Goal: Information Seeking & Learning: Learn about a topic

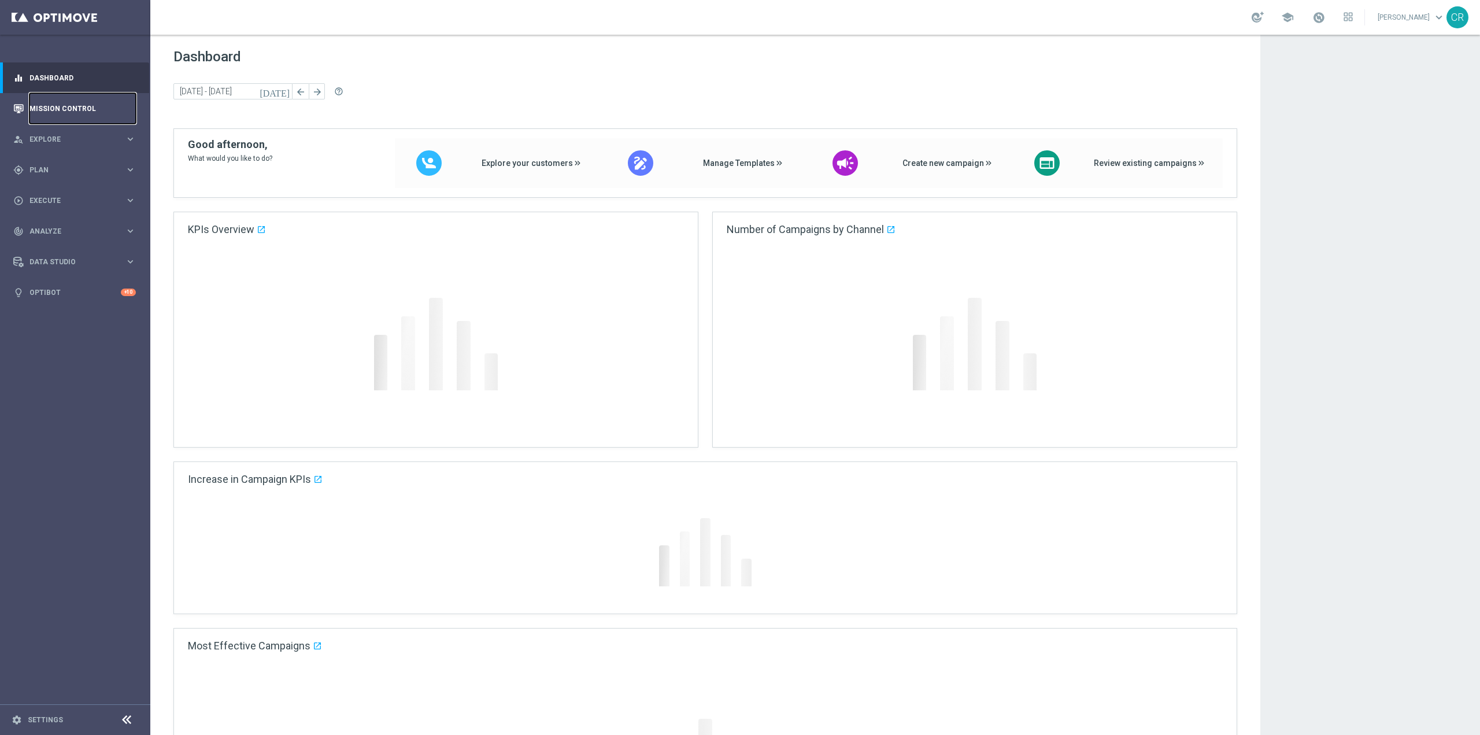
click at [39, 104] on link "Mission Control" at bounding box center [82, 108] width 106 height 31
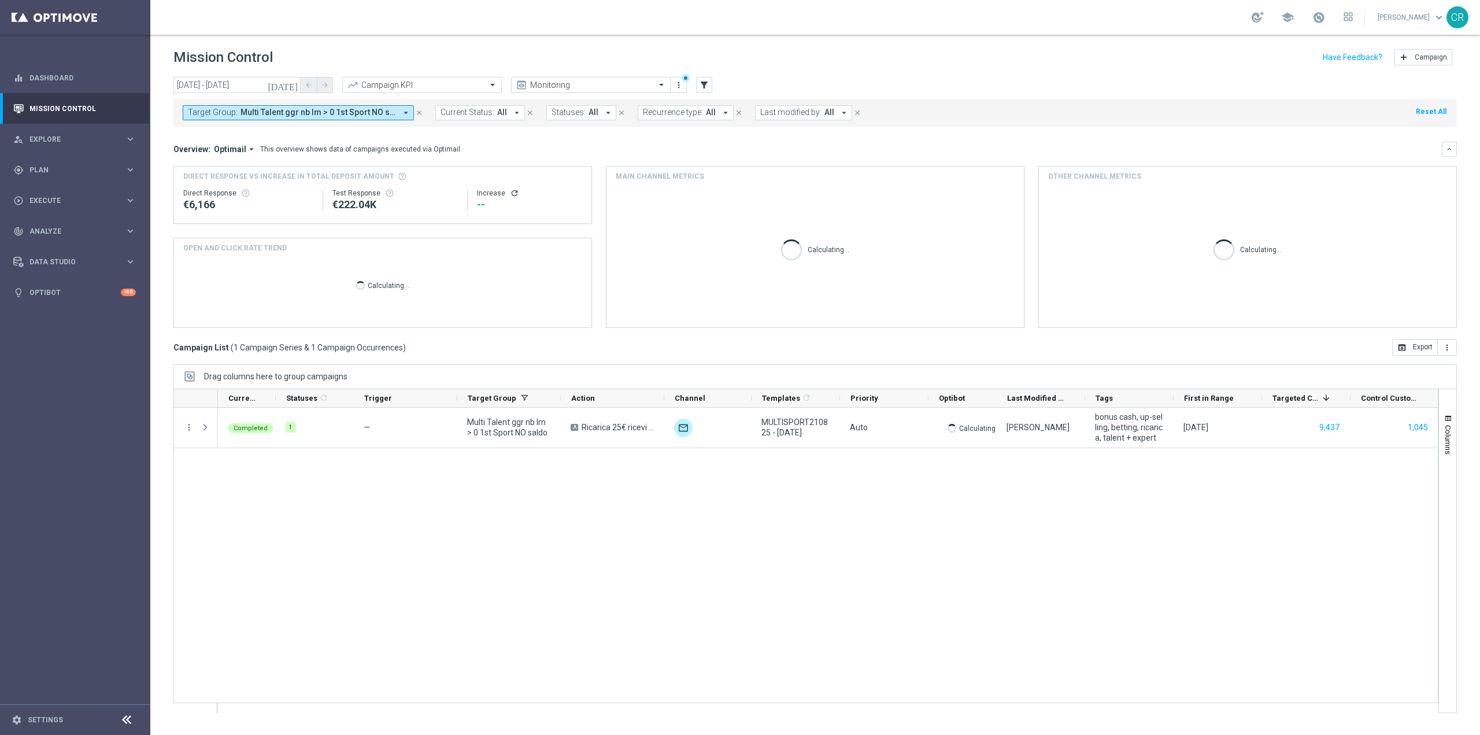
click at [295, 82] on icon "[DATE]" at bounding box center [283, 85] width 31 height 10
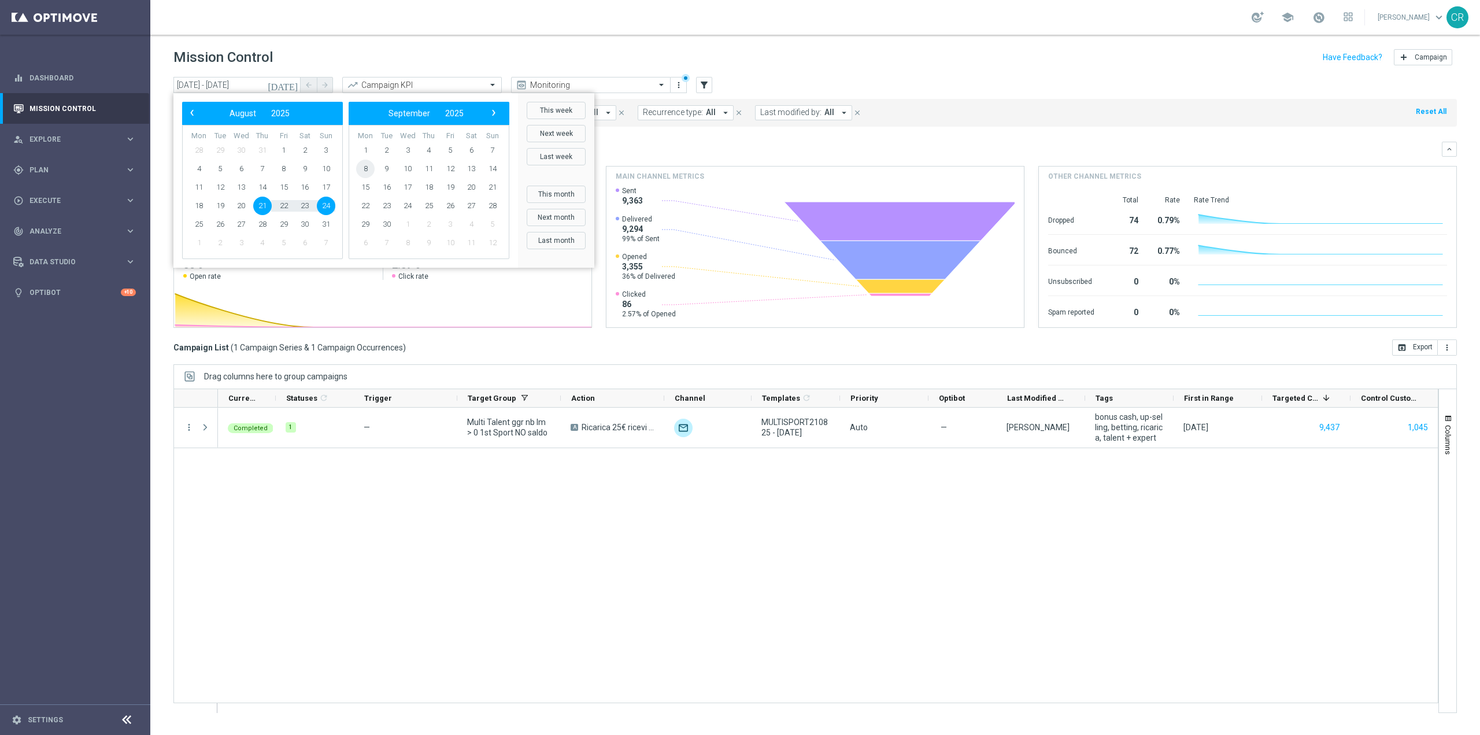
click at [369, 169] on span "8" at bounding box center [365, 169] width 18 height 18
click at [324, 168] on span "14" at bounding box center [326, 169] width 18 height 18
type input "[DATE] - [DATE]"
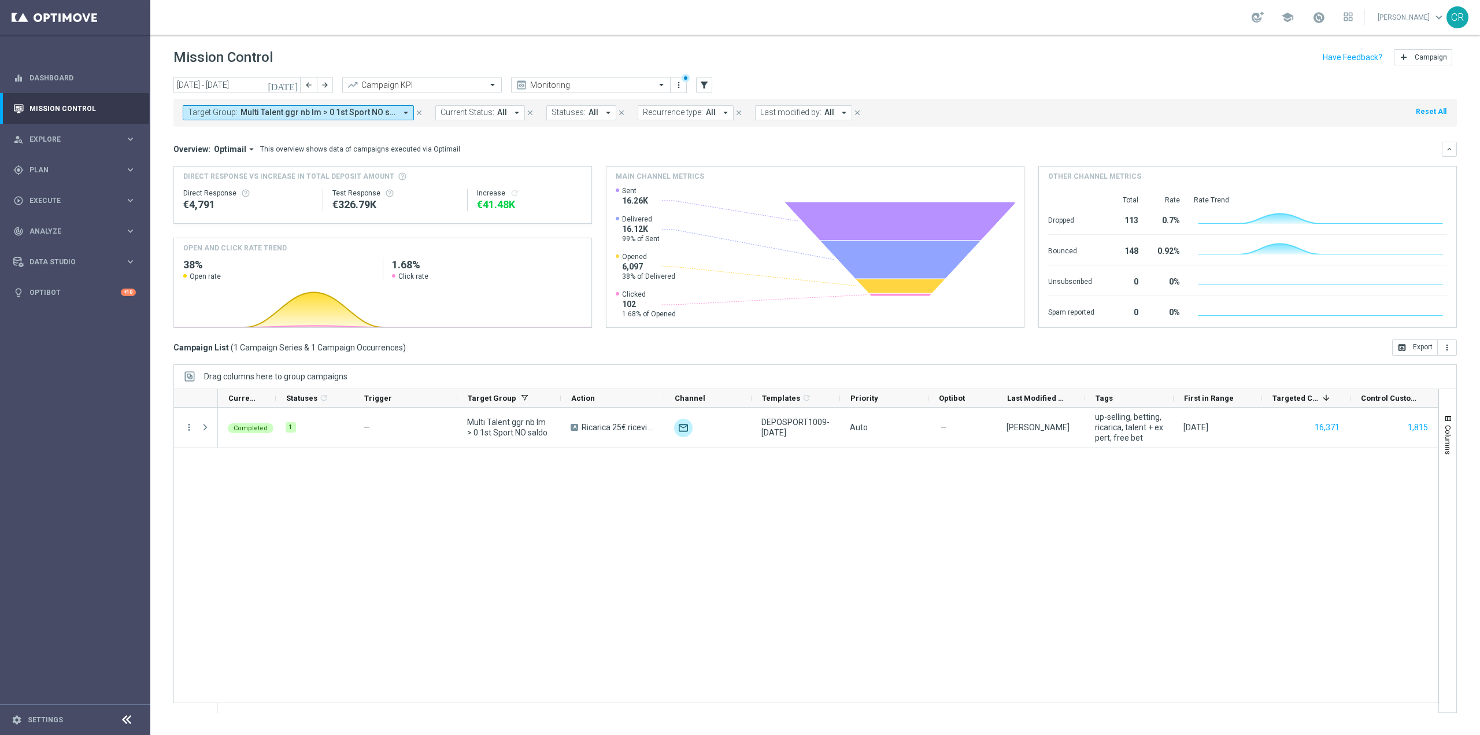
click at [254, 116] on span "Multi Talent ggr nb lm > 0 1st Sport NO saldo" at bounding box center [317, 112] width 155 height 10
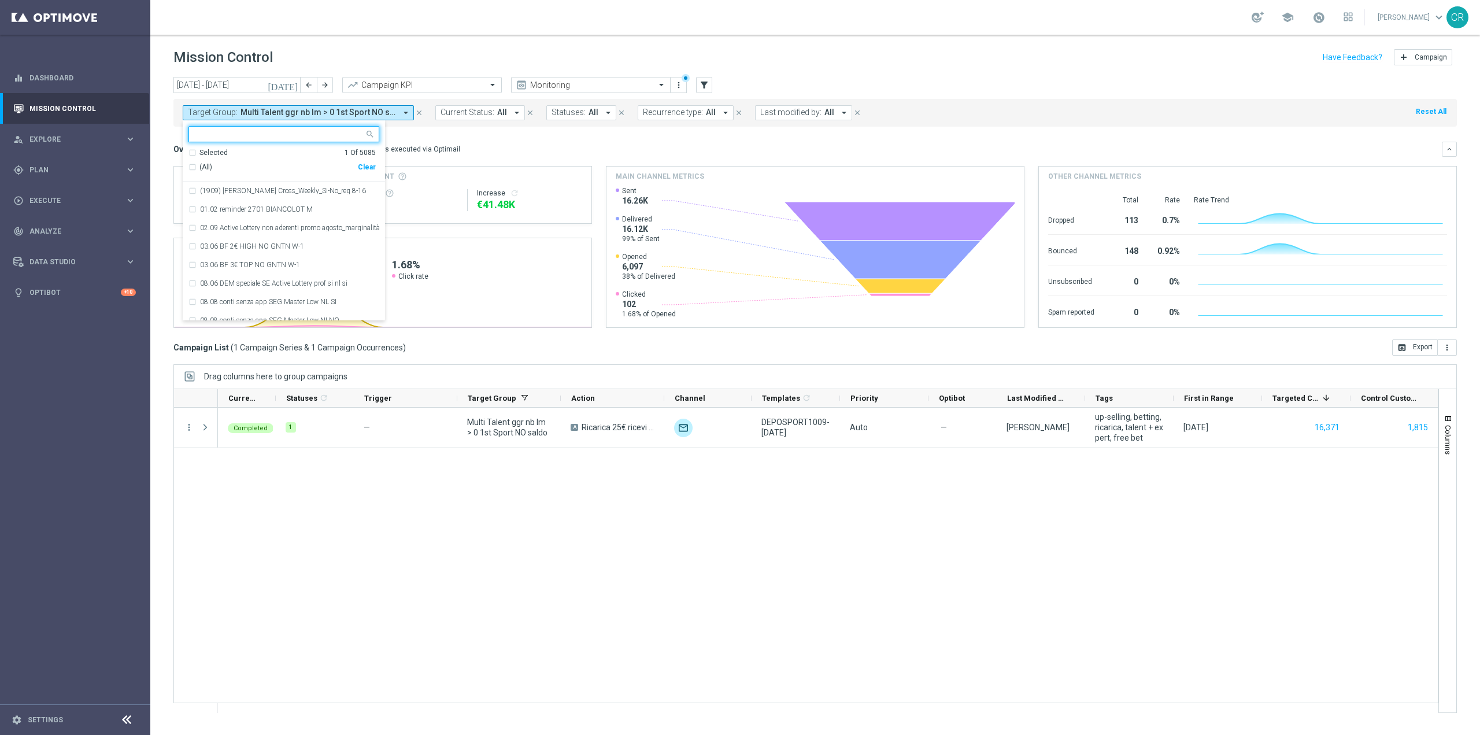
click at [0, 0] on div "Clear" at bounding box center [0, 0] width 0 height 0
click at [306, 135] on input "text" at bounding box center [279, 134] width 169 height 10
paste input "Churn 0-12M Talent ggr nb > 500 1st Sport lftime"
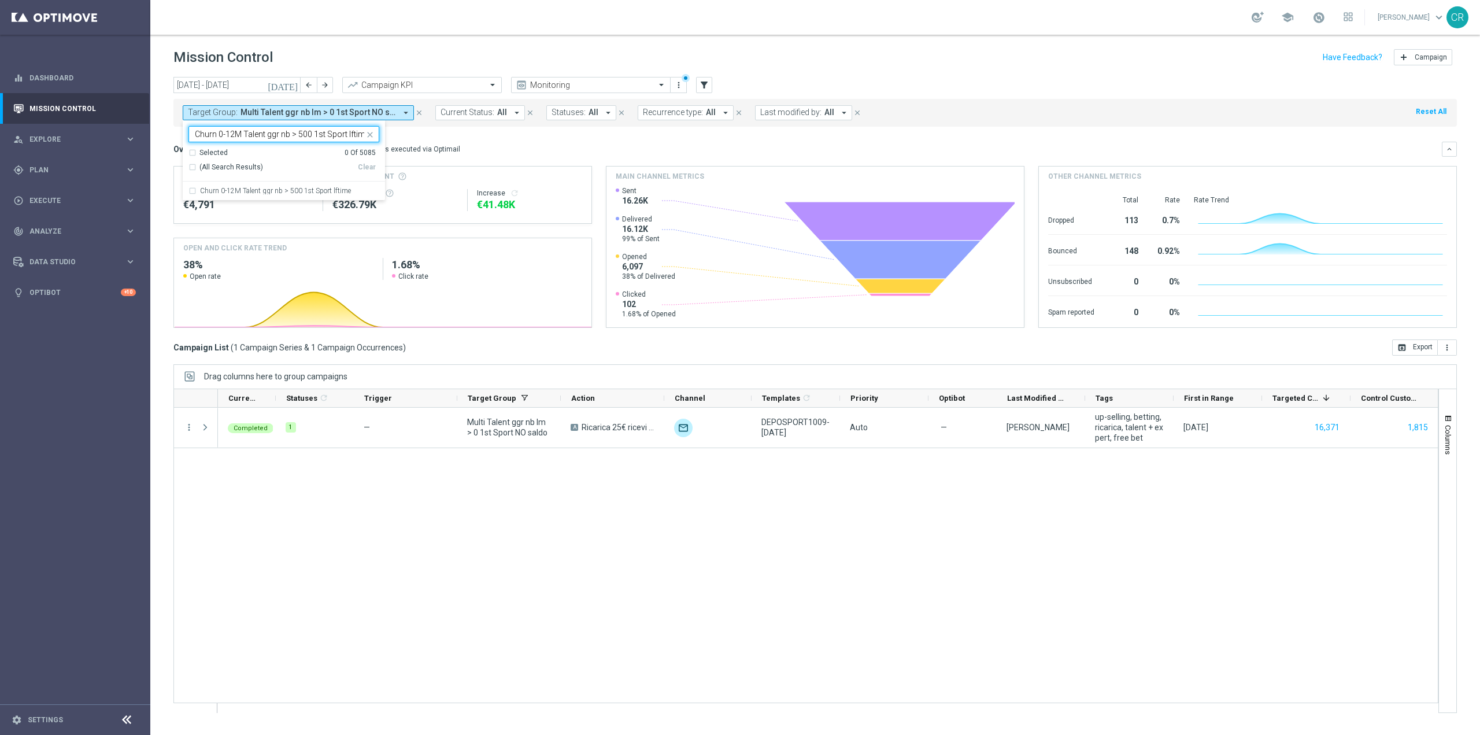
scroll to position [0, 3]
click at [280, 187] on div "Churn 0-12M Talent ggr nb > 500 1st Sport lftime" at bounding box center [283, 190] width 191 height 18
type input "Churn 0-12M Talent ggr nb > 500 1st Sport lftime"
click at [483, 145] on div "Overview: Optimail arrow_drop_down This overview shows data of campaigns execut…" at bounding box center [807, 149] width 1268 height 10
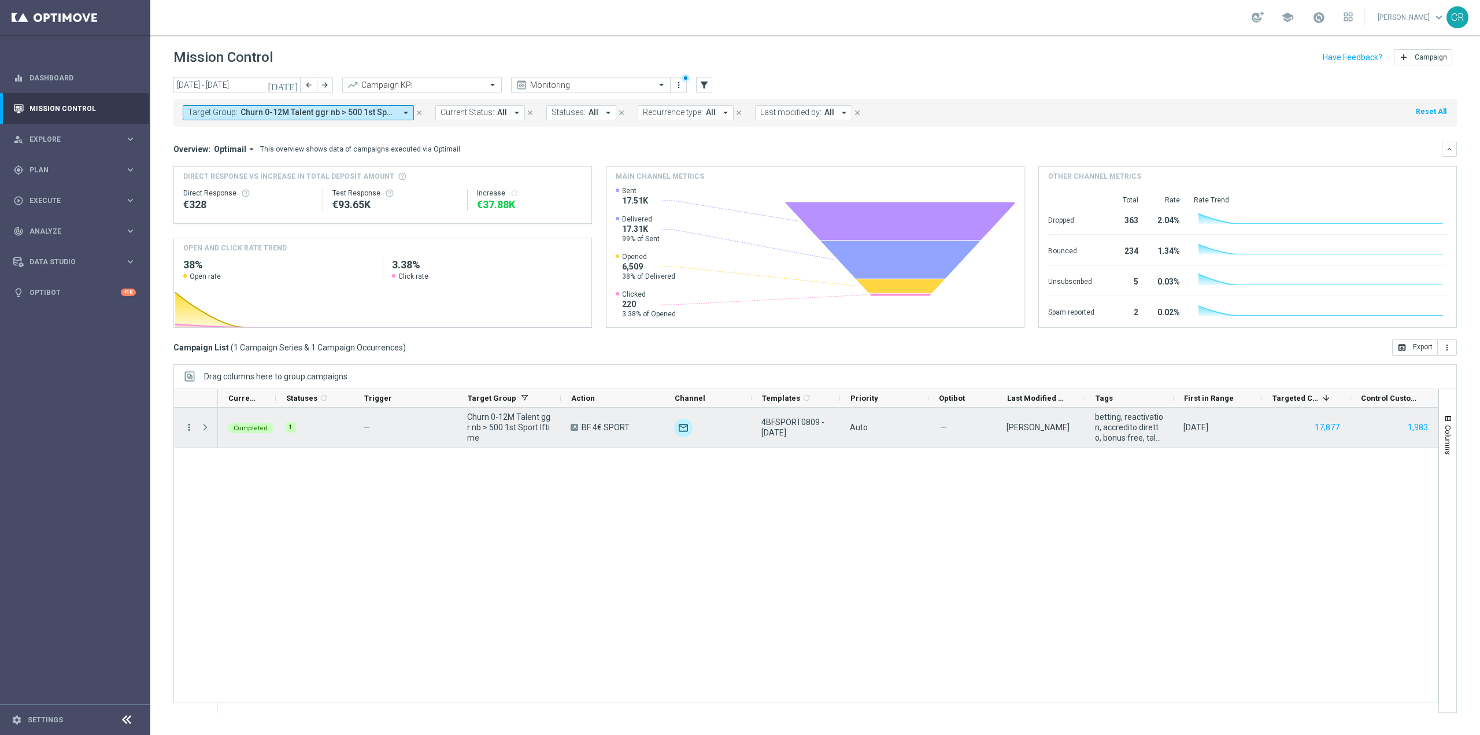
click at [192, 429] on icon "more_vert" at bounding box center [189, 427] width 10 height 10
click at [216, 499] on span "Go to Campaign Analysis" at bounding box center [253, 499] width 83 height 8
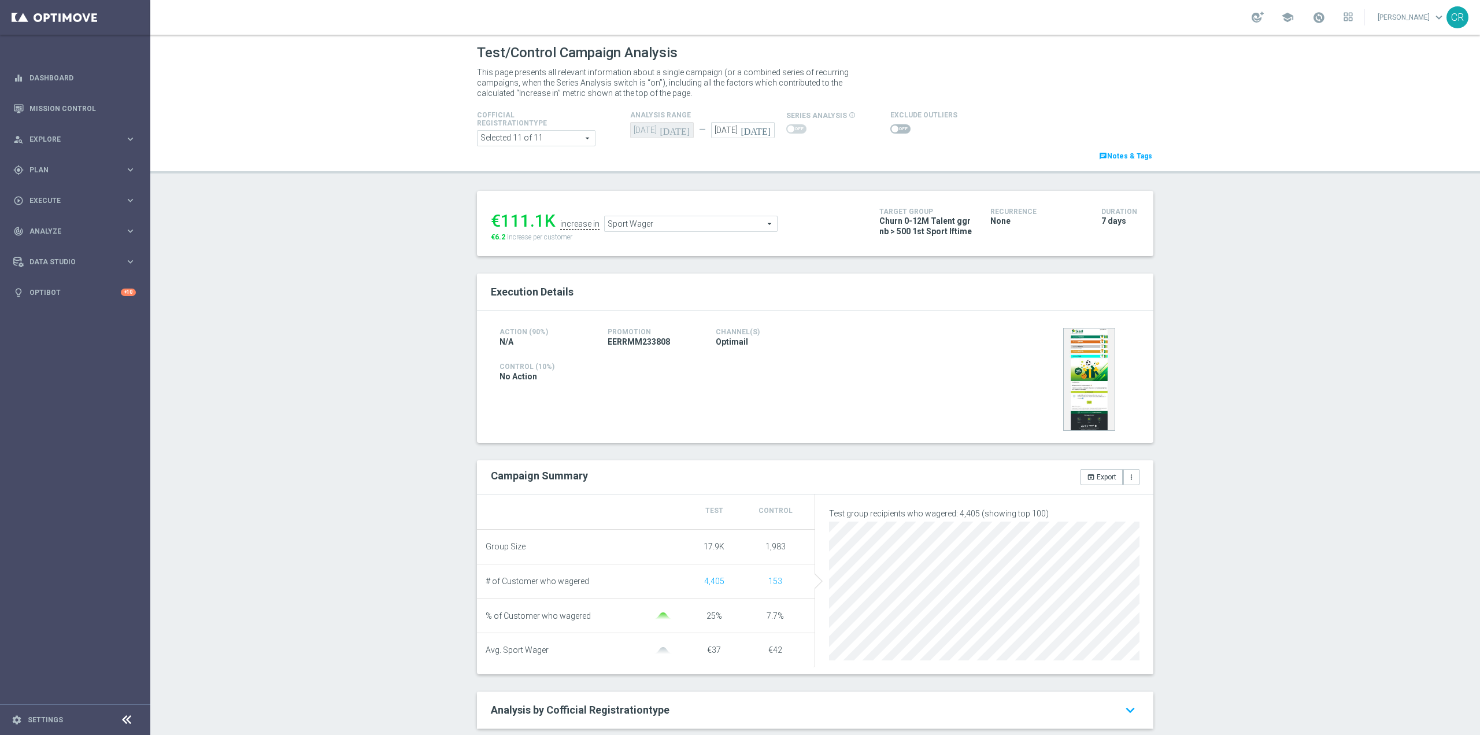
click at [736, 218] on span "Sport Wager" at bounding box center [691, 223] width 172 height 15
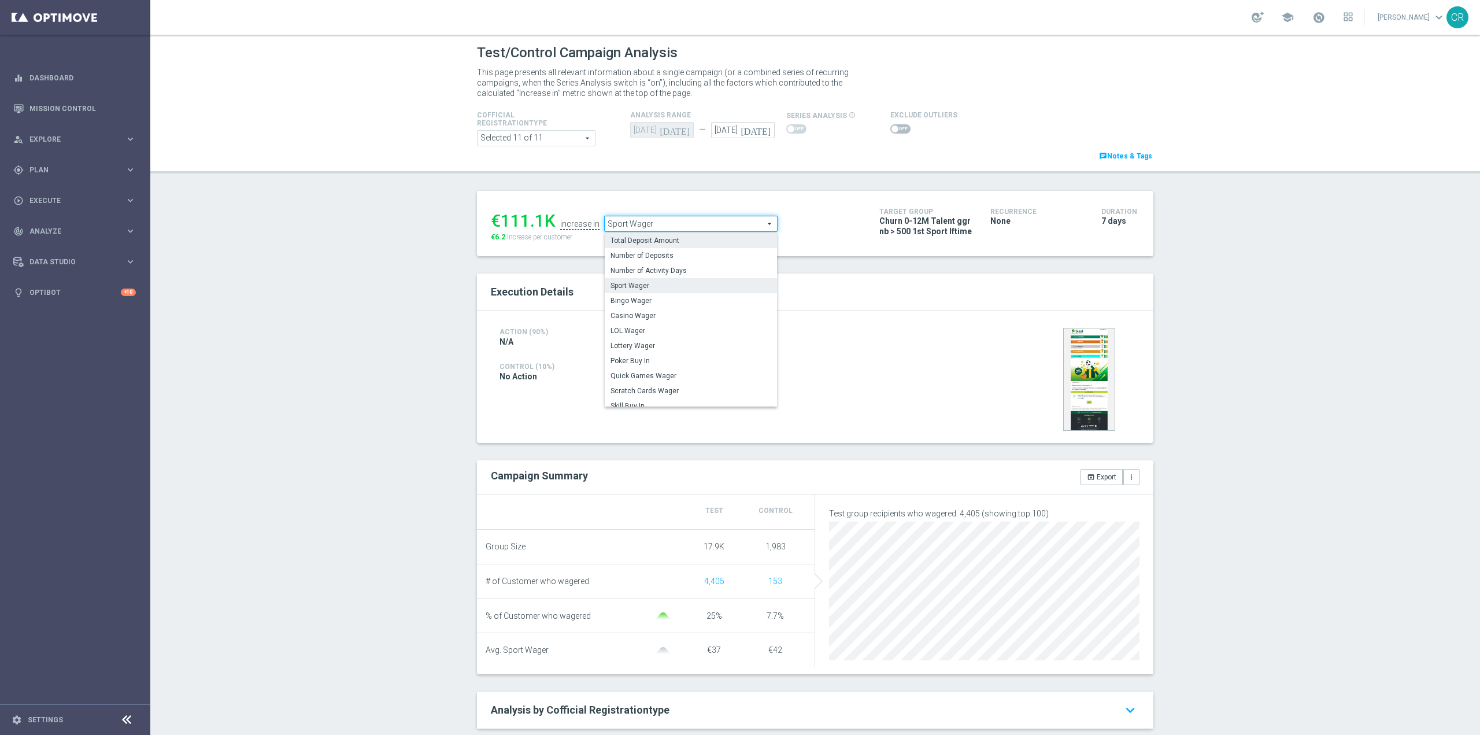
click at [700, 243] on span "Total Deposit Amount" at bounding box center [690, 240] width 161 height 9
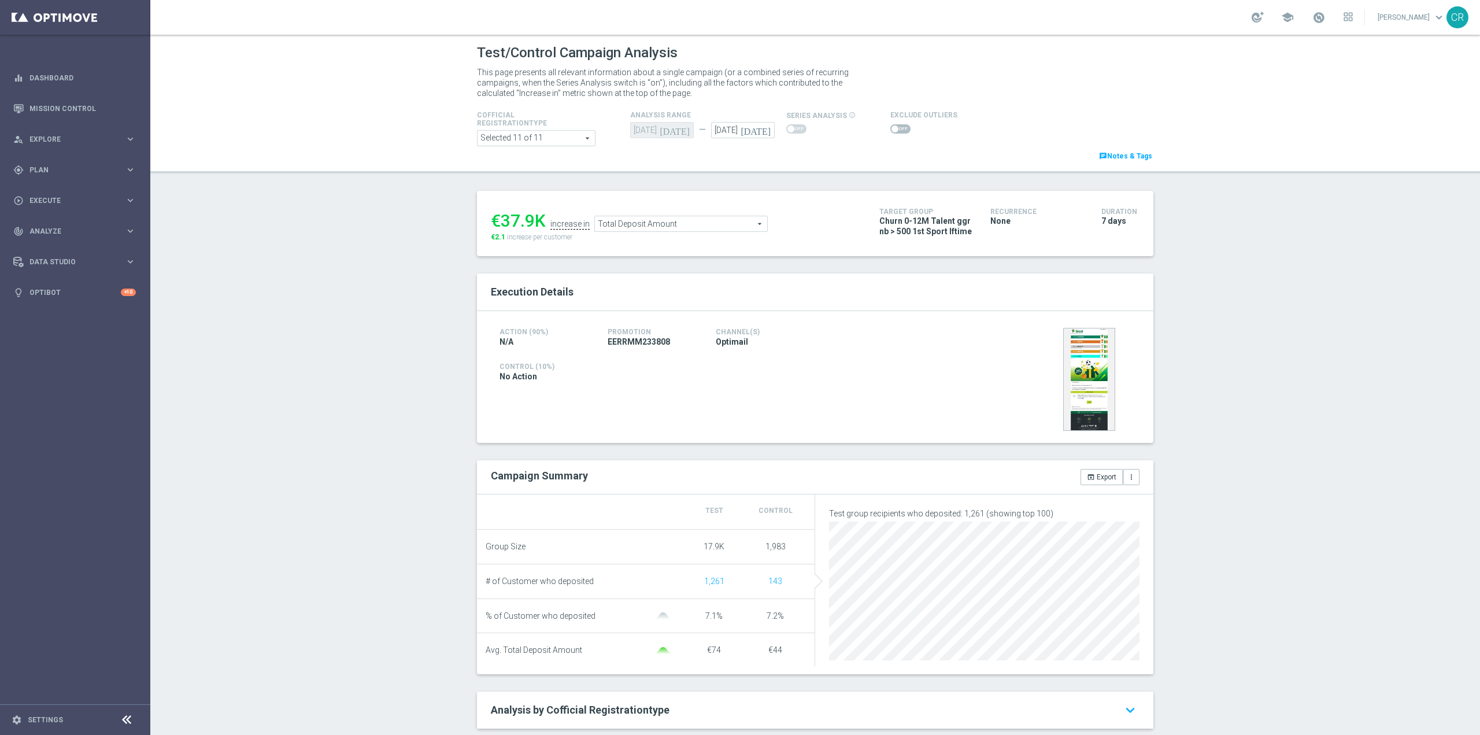
scroll to position [58, 0]
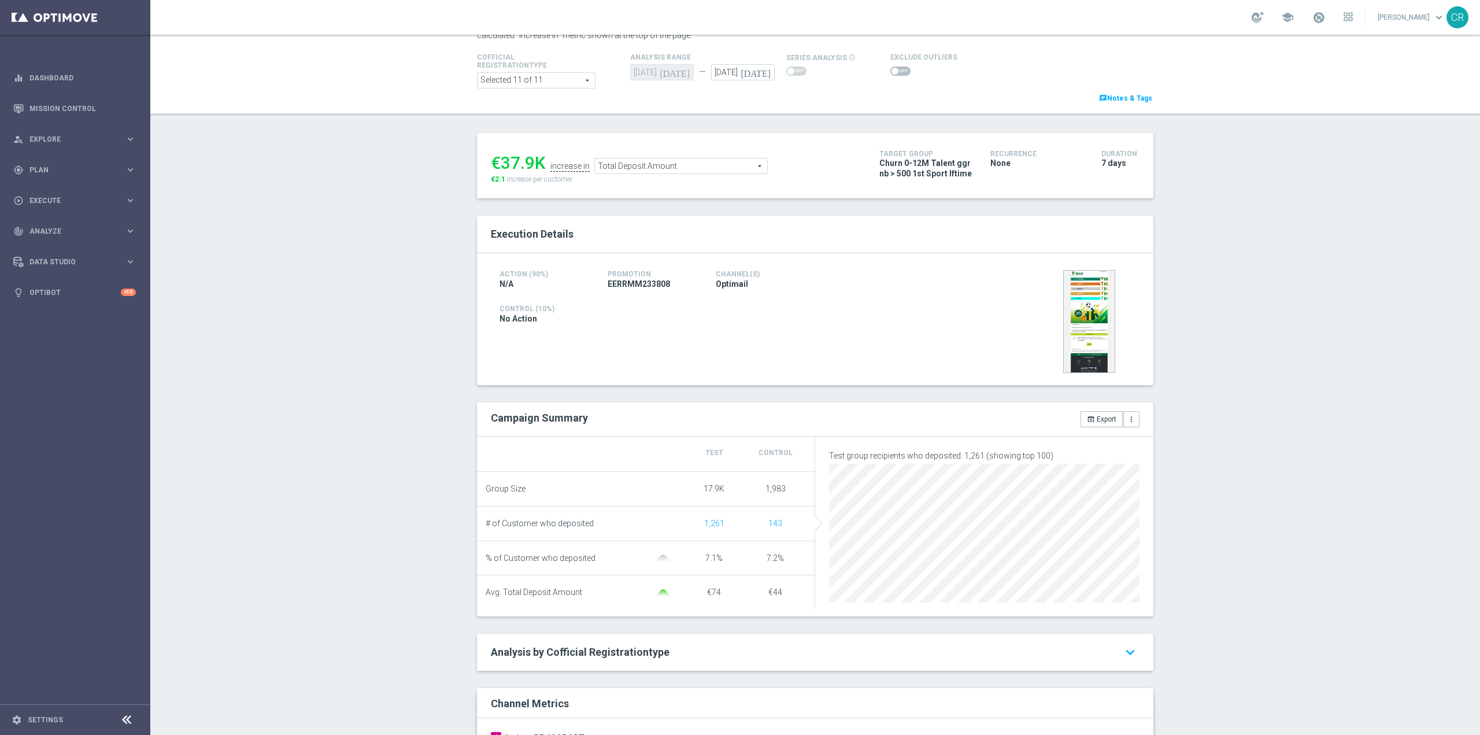
click at [662, 164] on span "Total Deposit Amount" at bounding box center [681, 165] width 172 height 15
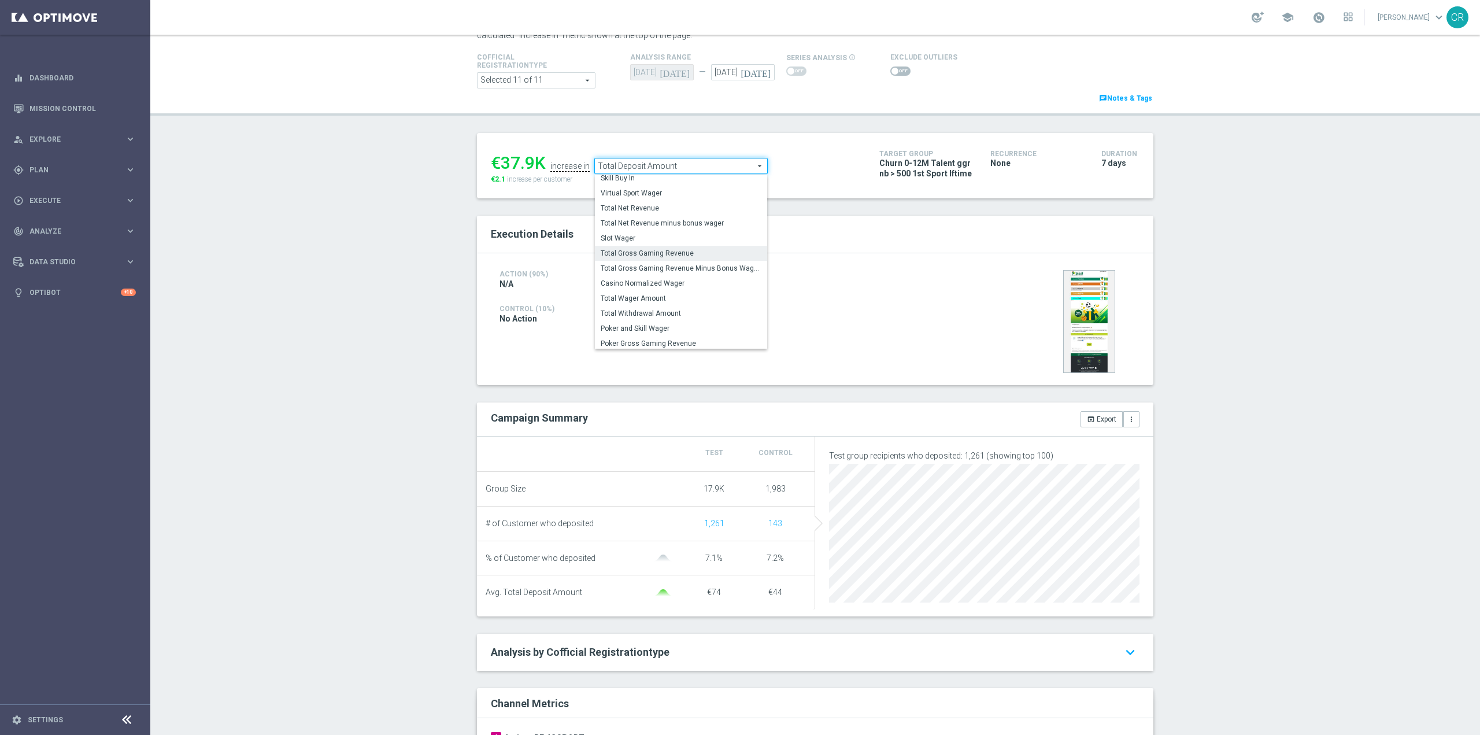
scroll to position [166, 0]
click at [658, 293] on span "Total Wager Amount" at bounding box center [680, 295] width 161 height 9
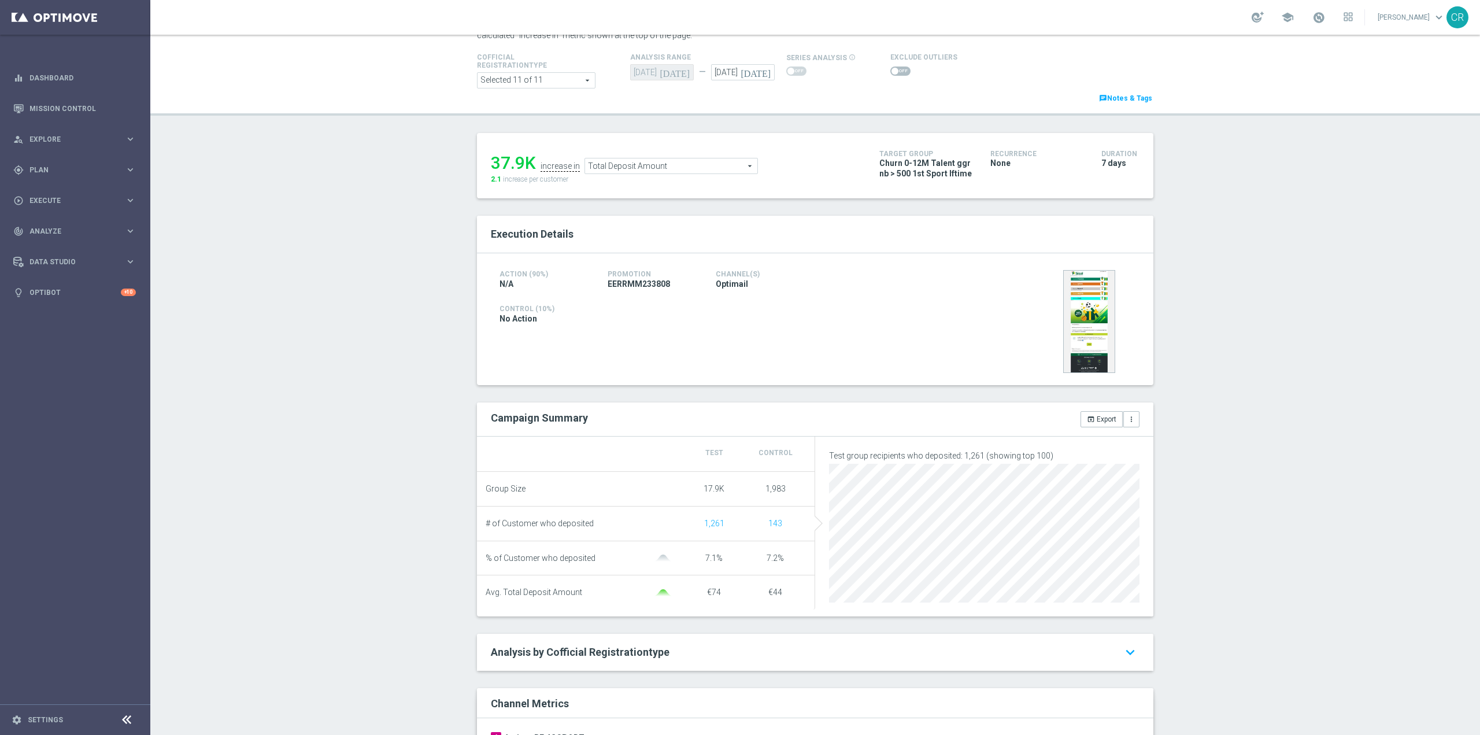
type input "Total Wager Amount"
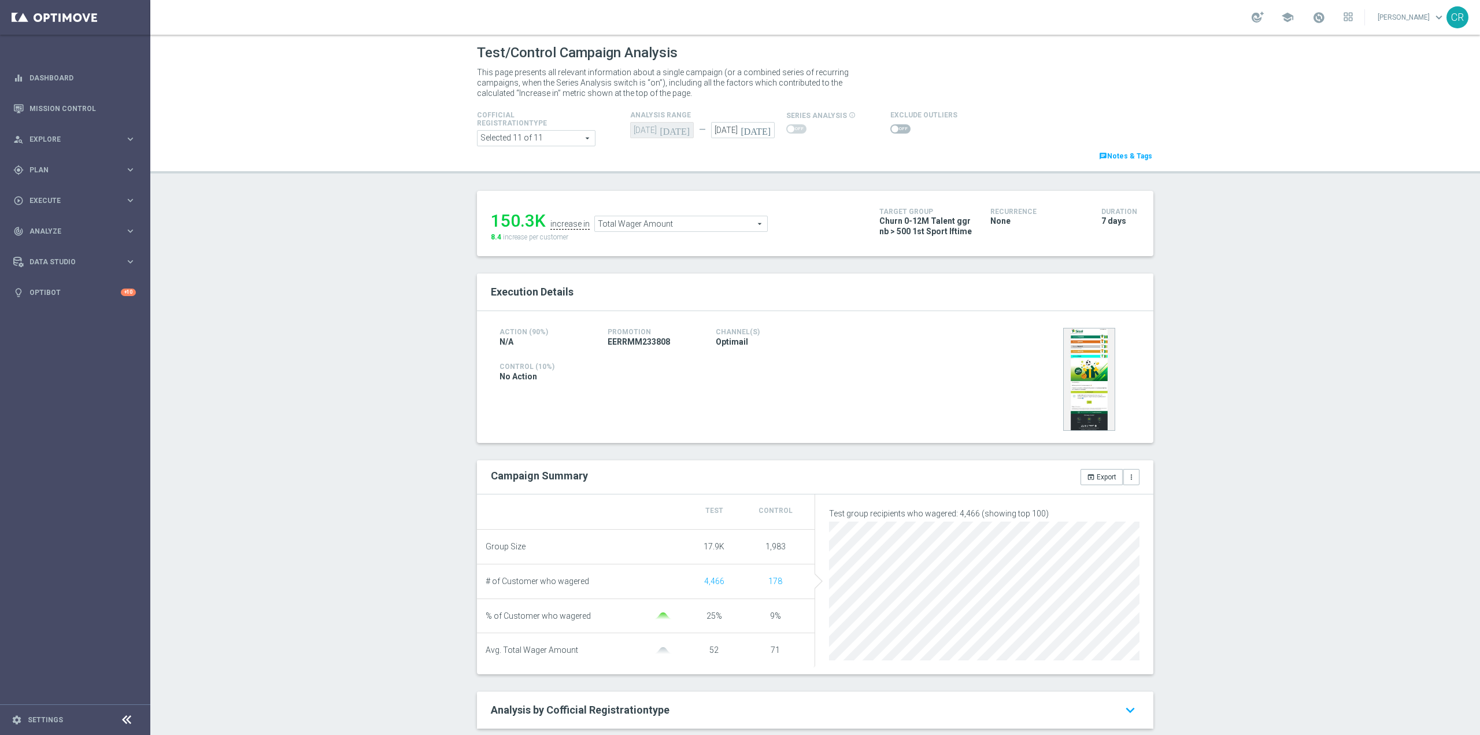
click at [659, 222] on span "Total Wager Amount" at bounding box center [681, 223] width 172 height 15
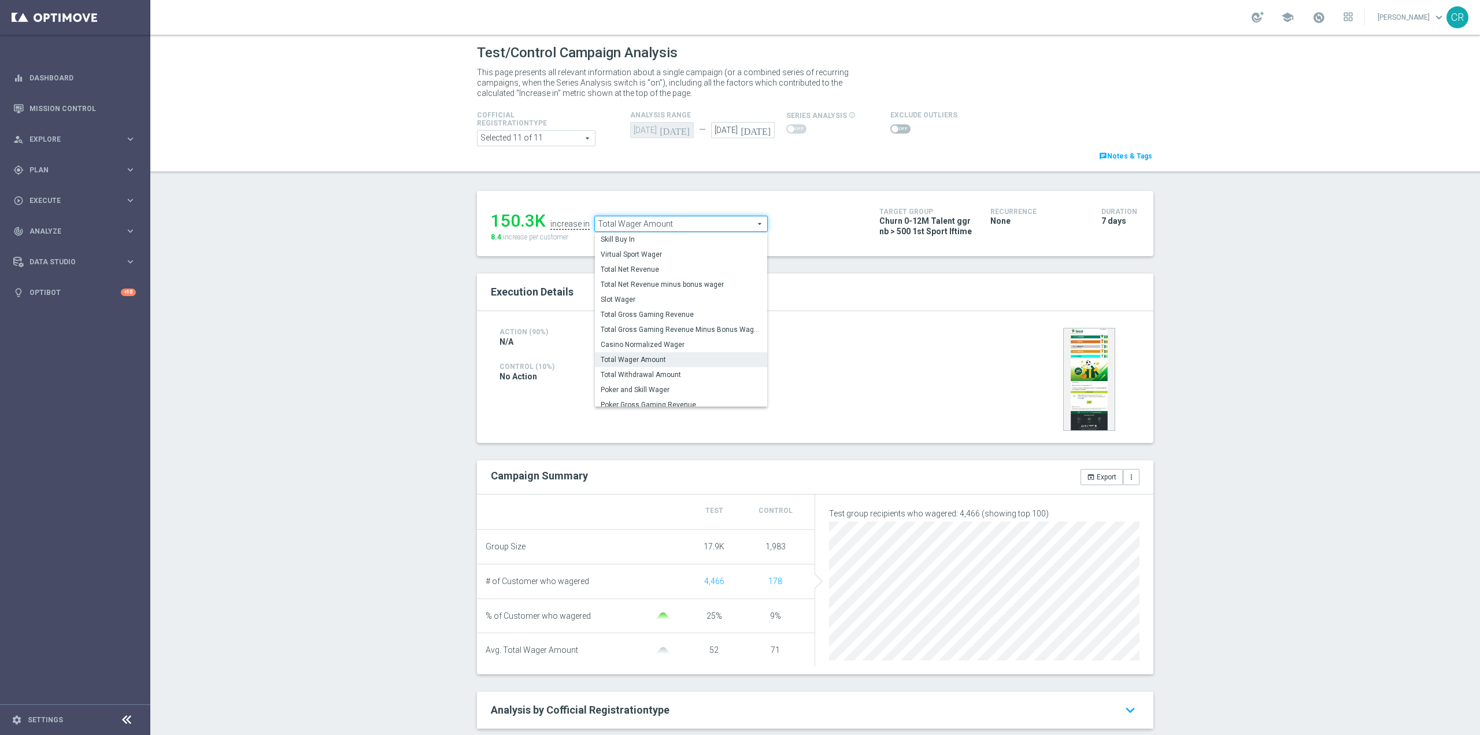
scroll to position [166, 0]
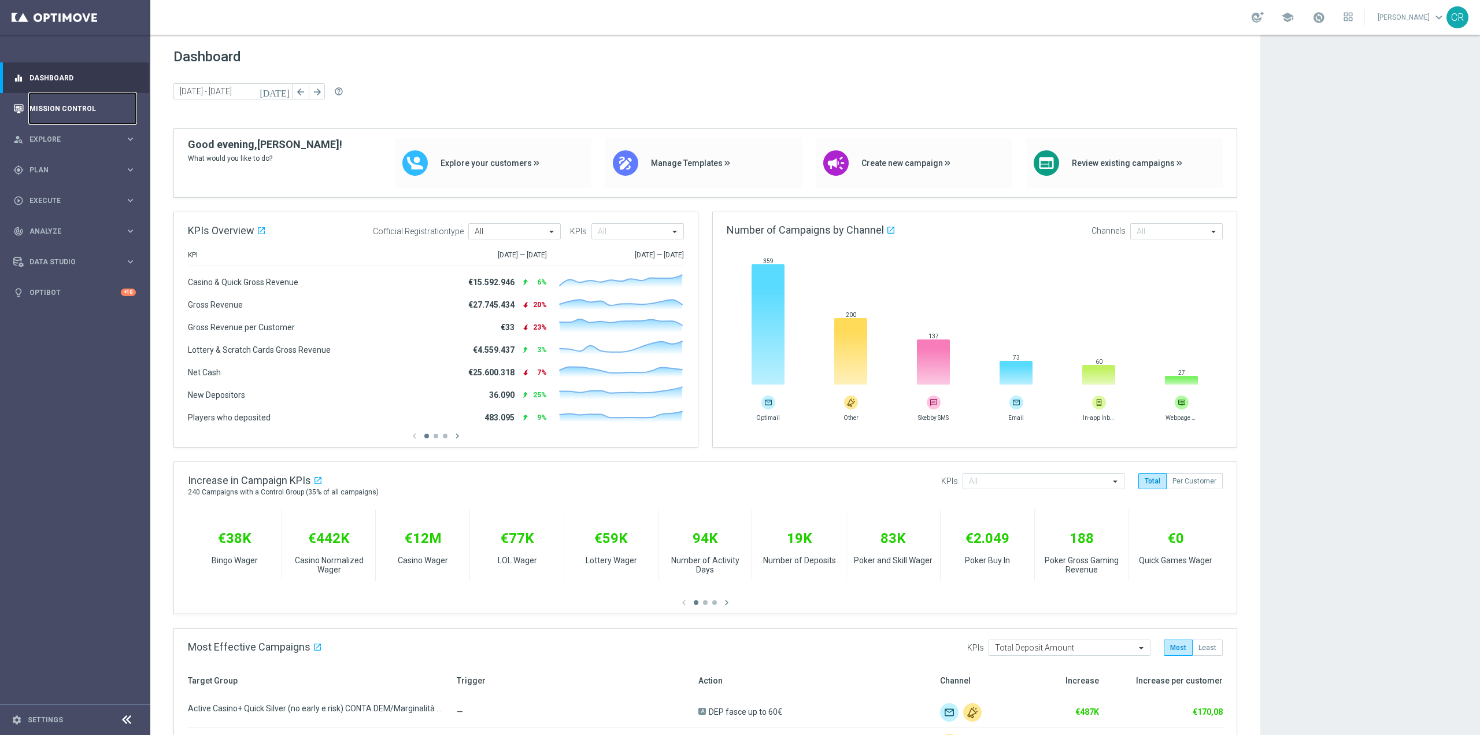
click at [84, 106] on link "Mission Control" at bounding box center [82, 108] width 106 height 31
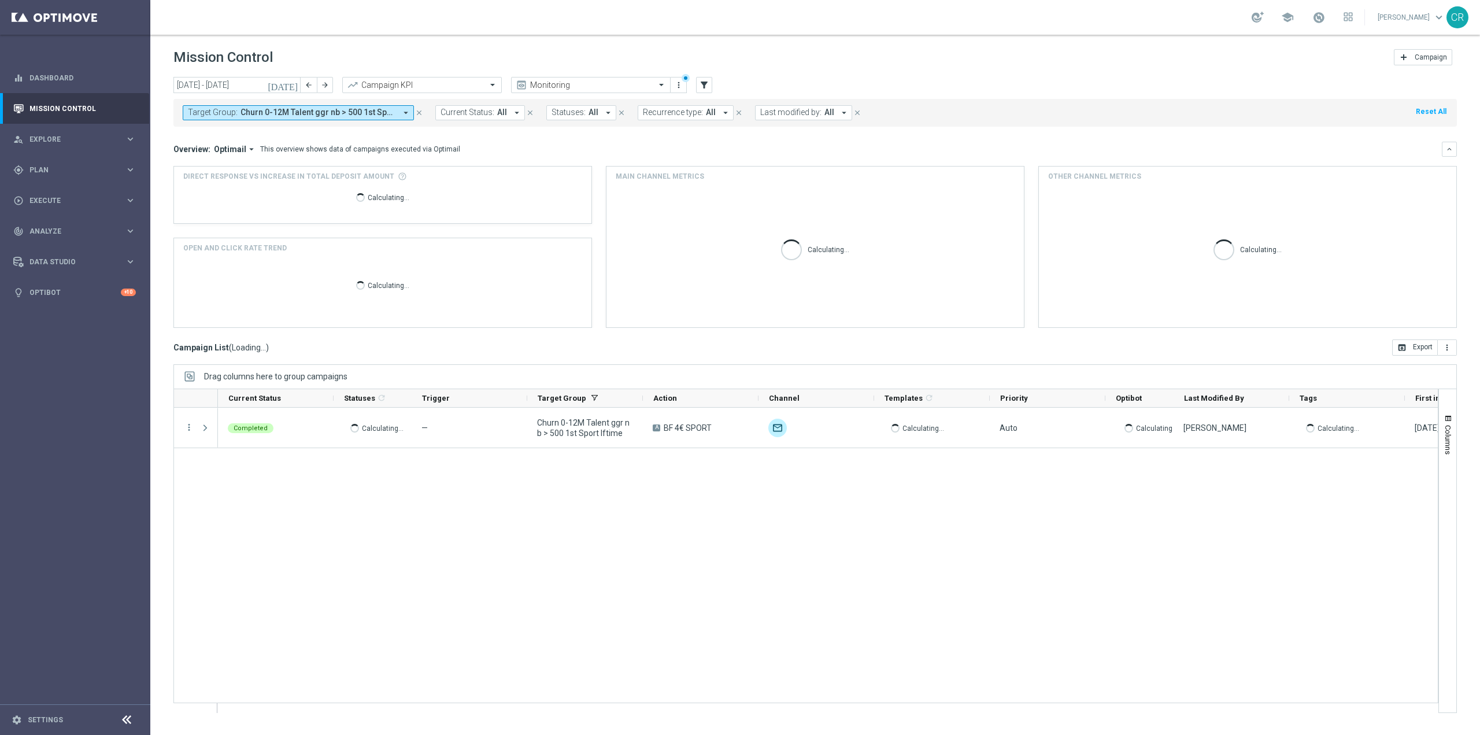
click at [294, 77] on button "[DATE]" at bounding box center [283, 85] width 35 height 17
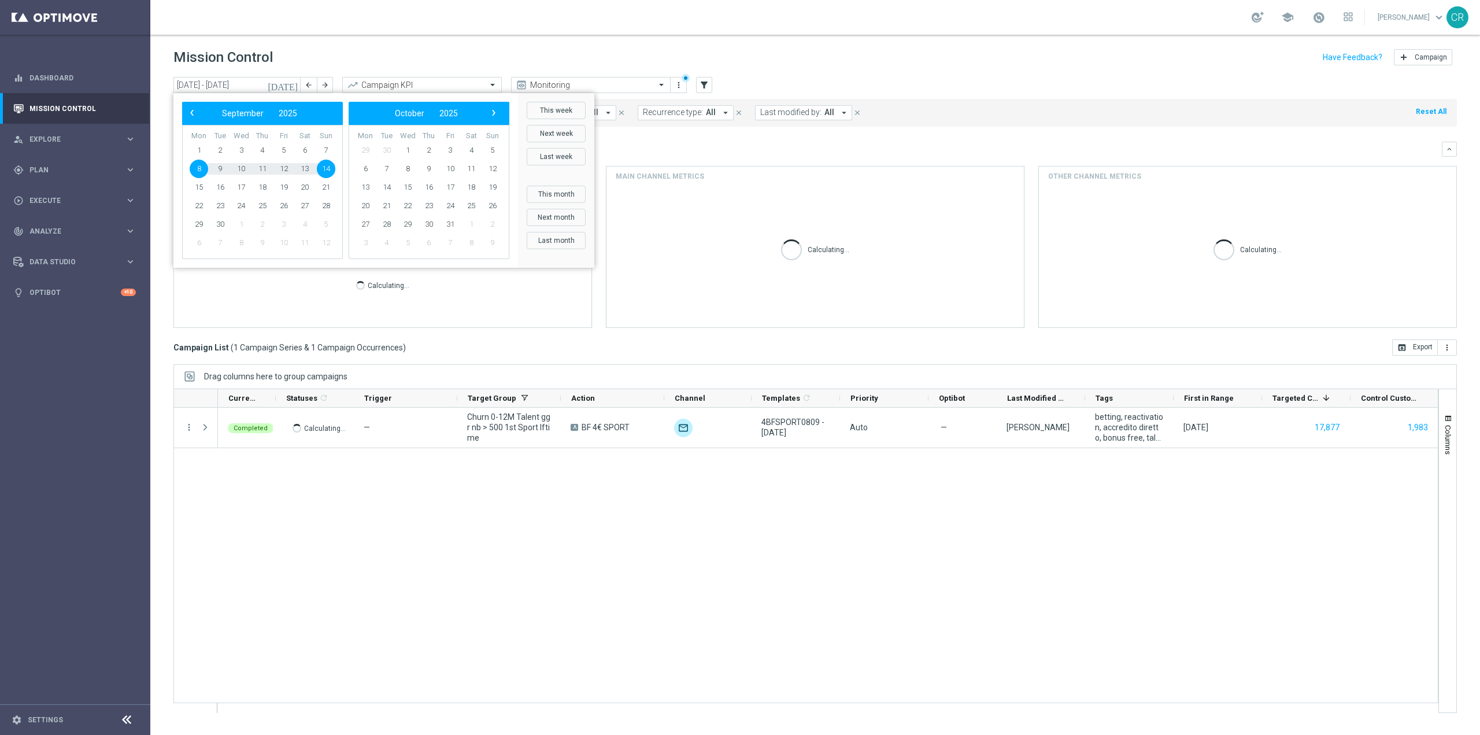
click at [500, 40] on header "Mission Control add Campaign" at bounding box center [814, 56] width 1329 height 42
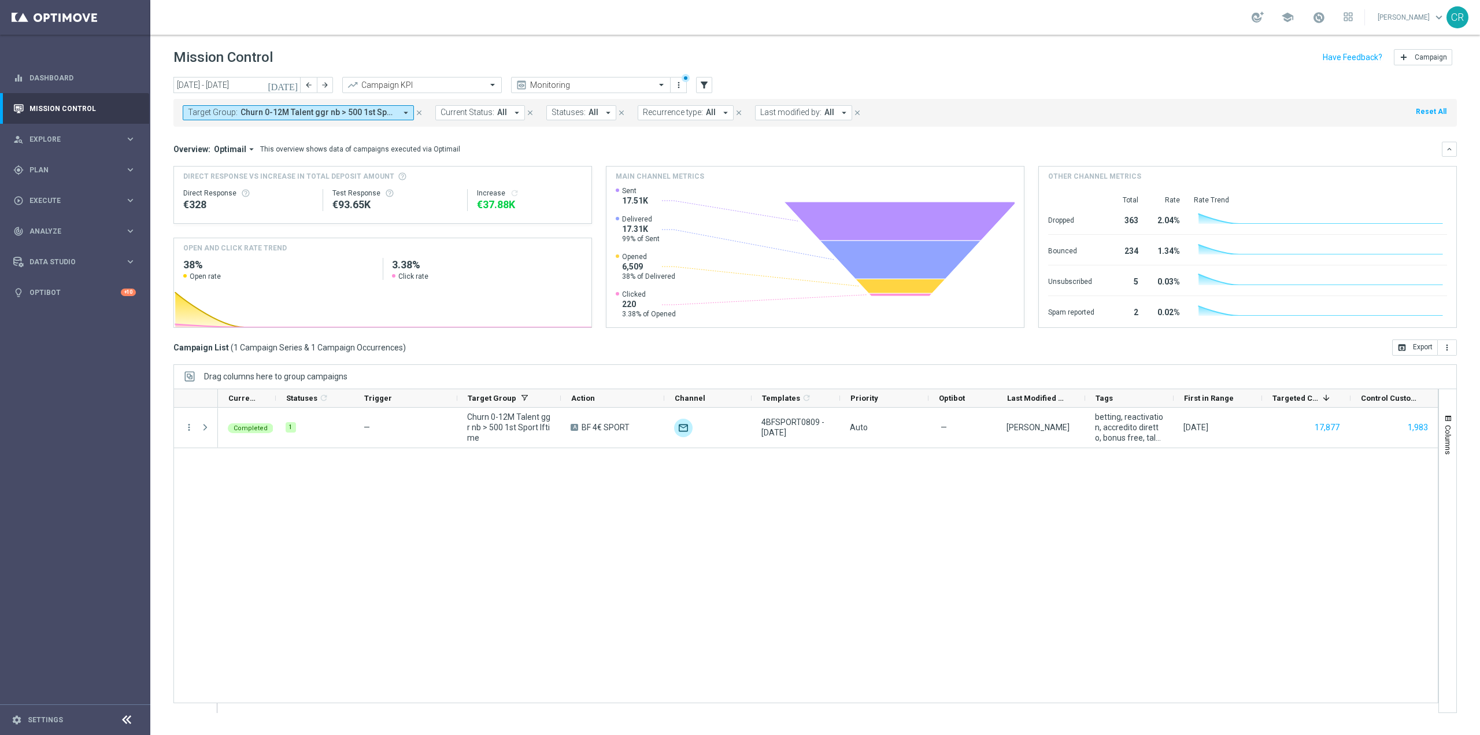
click at [376, 112] on span "Churn 0-12M Talent ggr nb > 500 1st Sport lftime" at bounding box center [317, 112] width 155 height 10
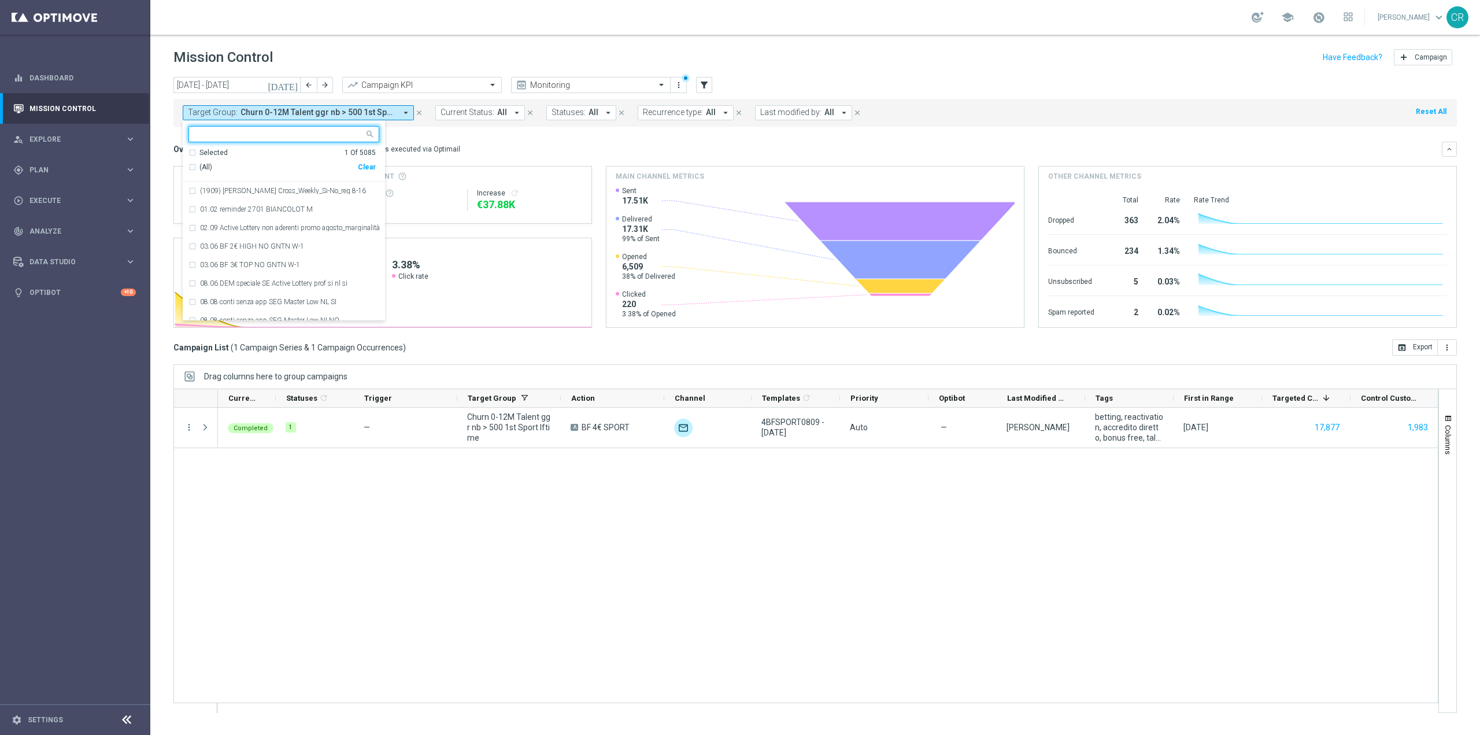
click at [0, 0] on div "Clear" at bounding box center [0, 0] width 0 height 0
click at [295, 138] on input "text" at bounding box center [279, 134] width 169 height 10
paste input "cashback tutti i giochi 30% fino a 150€"
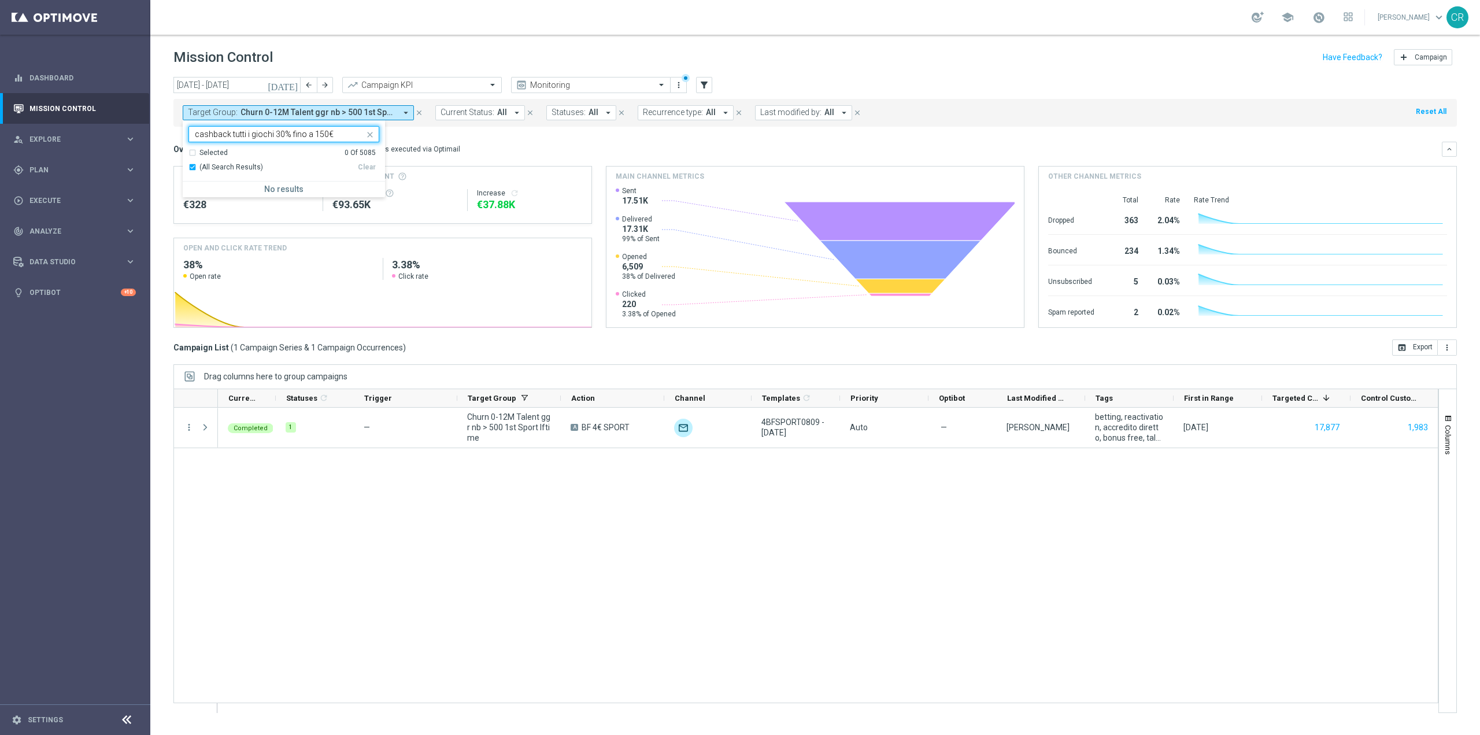
type input "cashback tutti i giochi 30% fino a 150€"
click at [373, 136] on icon "close" at bounding box center [369, 134] width 9 height 9
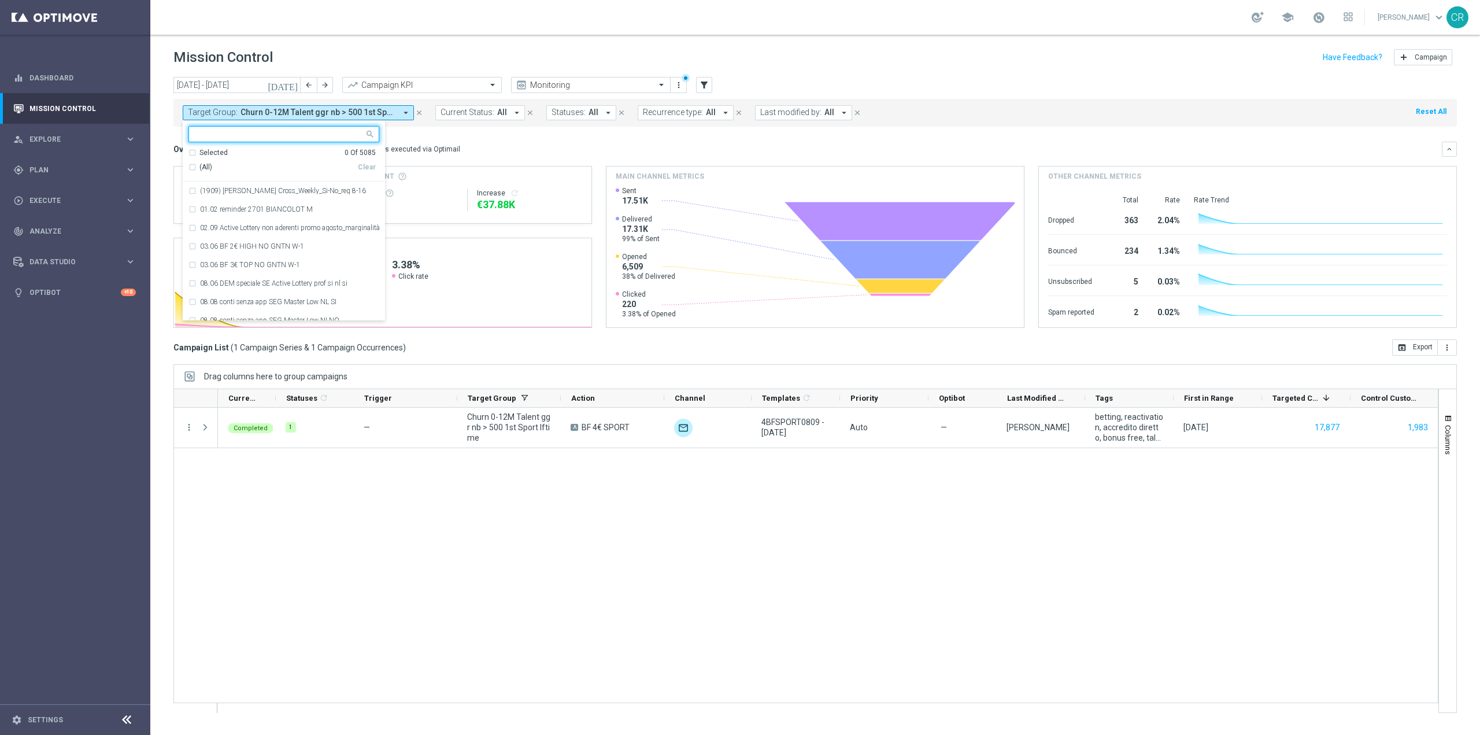
click at [309, 129] on input "text" at bounding box center [279, 134] width 169 height 10
paste input "Multi Master Low 1st Sport lm saldo"
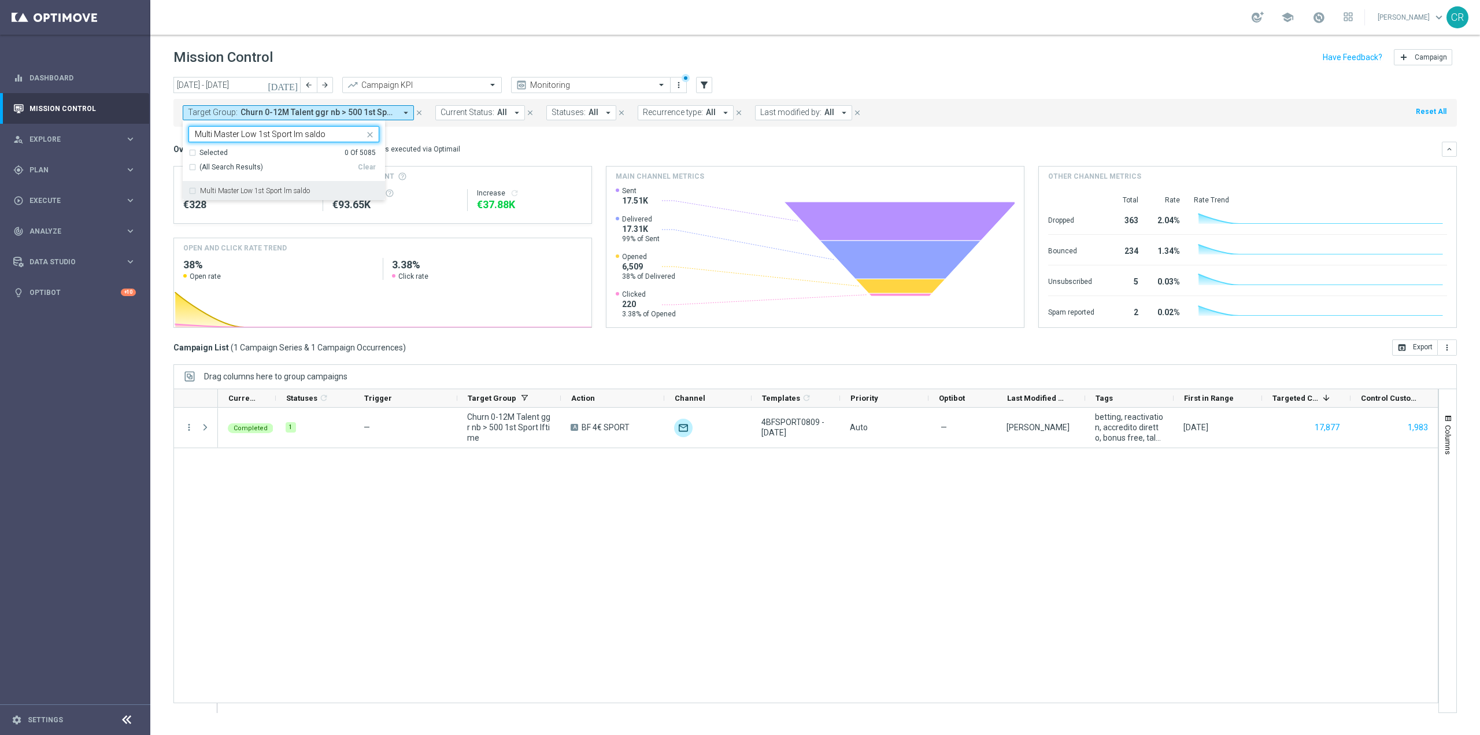
click at [279, 194] on label "Multi Master Low 1st Sport lm saldo" at bounding box center [255, 190] width 110 height 7
type input "Multi Master Low 1st Sport lm saldo"
click at [592, 148] on div "Overview: Optimail arrow_drop_down This overview shows data of campaigns execut…" at bounding box center [807, 149] width 1268 height 10
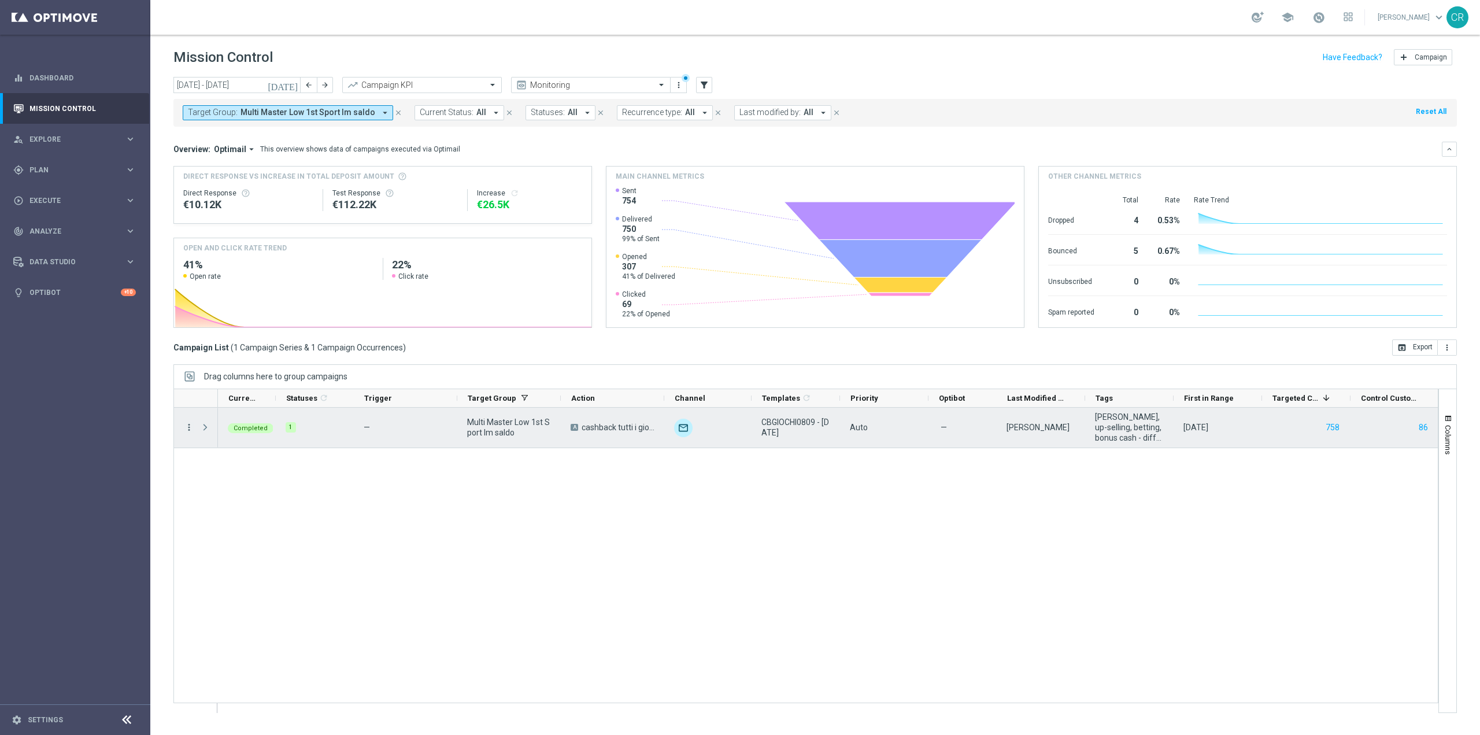
click at [190, 428] on icon "more_vert" at bounding box center [189, 427] width 10 height 10
click at [212, 495] on span "Go to Campaign Analysis" at bounding box center [253, 499] width 83 height 8
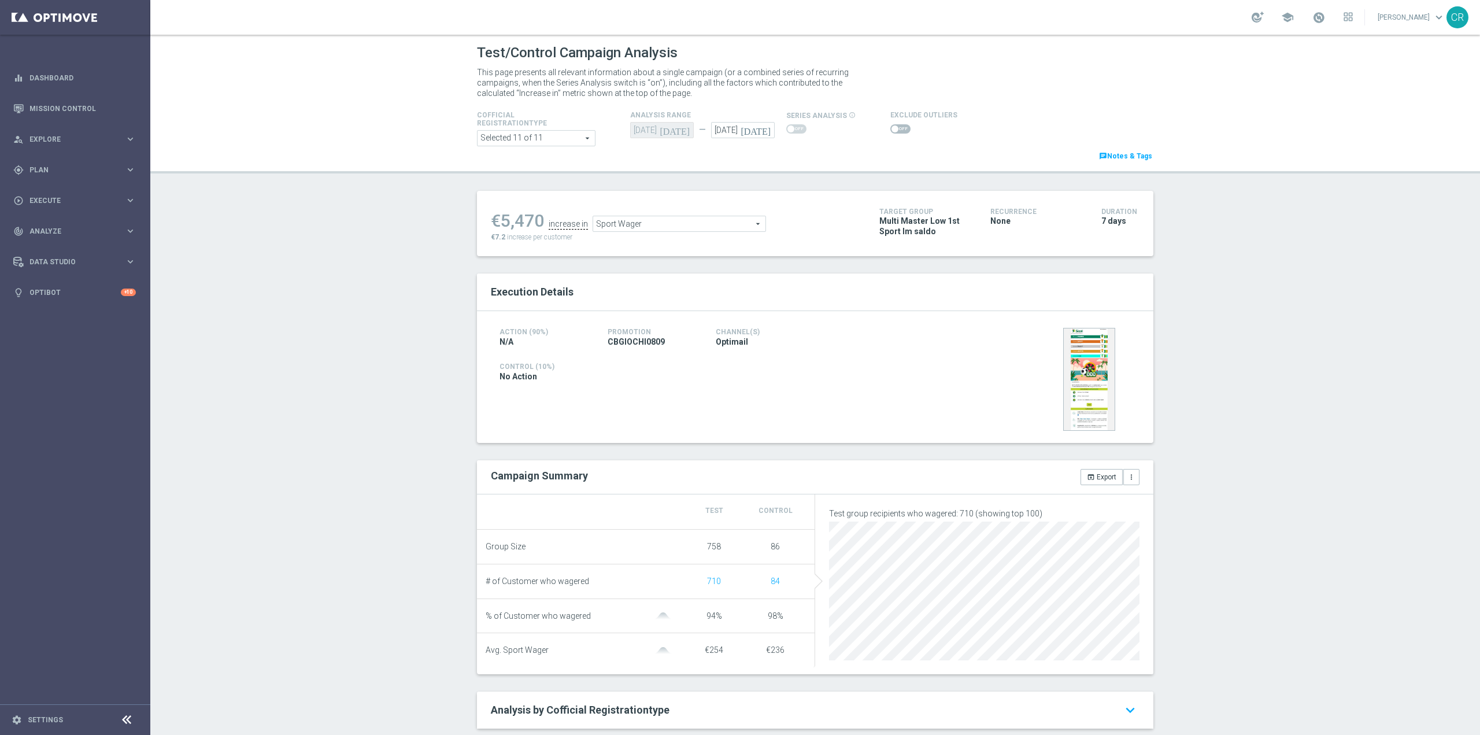
drag, startPoint x: 891, startPoint y: 131, endPoint x: 894, endPoint y: 143, distance: 11.9
click at [891, 131] on span at bounding box center [900, 128] width 20 height 9
click at [891, 131] on input "checkbox" at bounding box center [900, 128] width 20 height 9
click at [720, 223] on span "Sport Wager" at bounding box center [679, 226] width 172 height 15
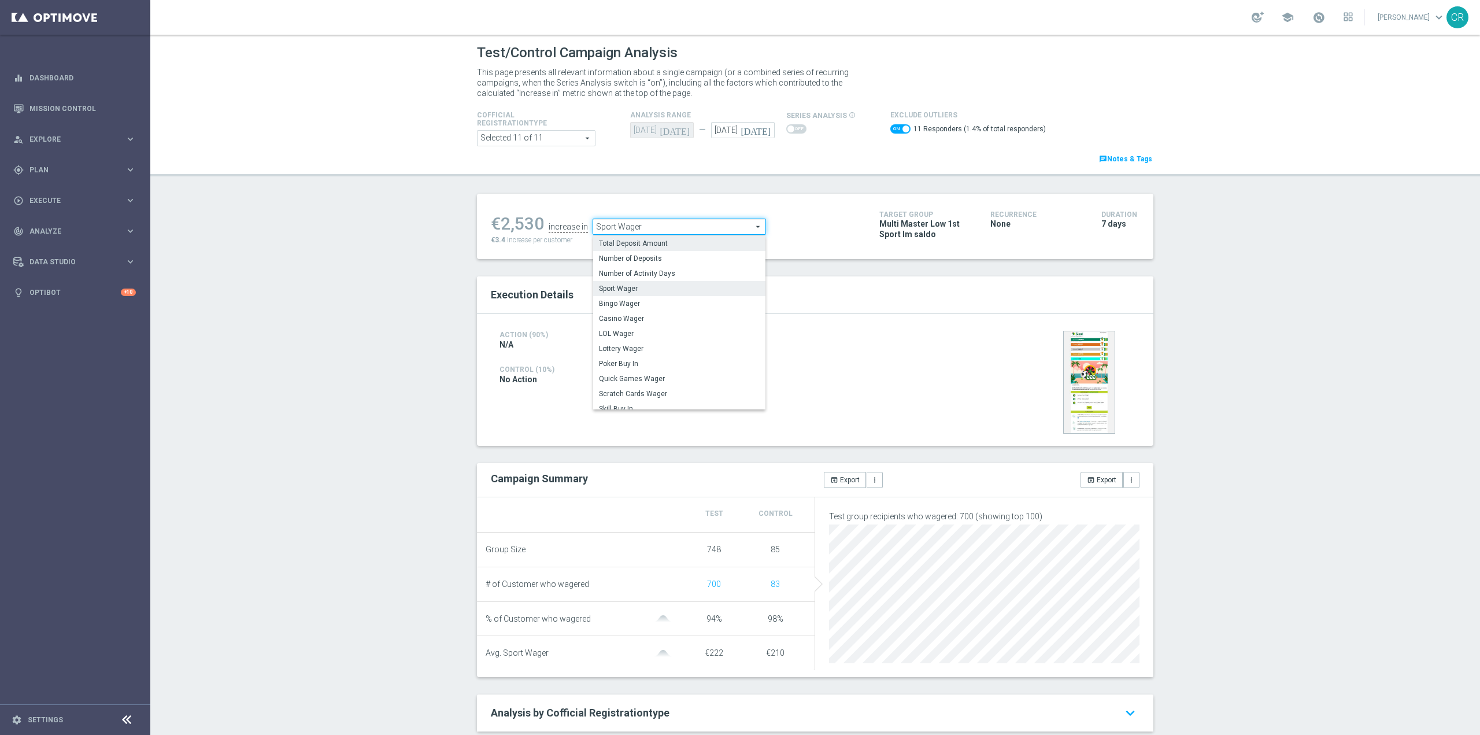
click at [670, 242] on span "Total Deposit Amount" at bounding box center [679, 243] width 161 height 9
checkbox input "false"
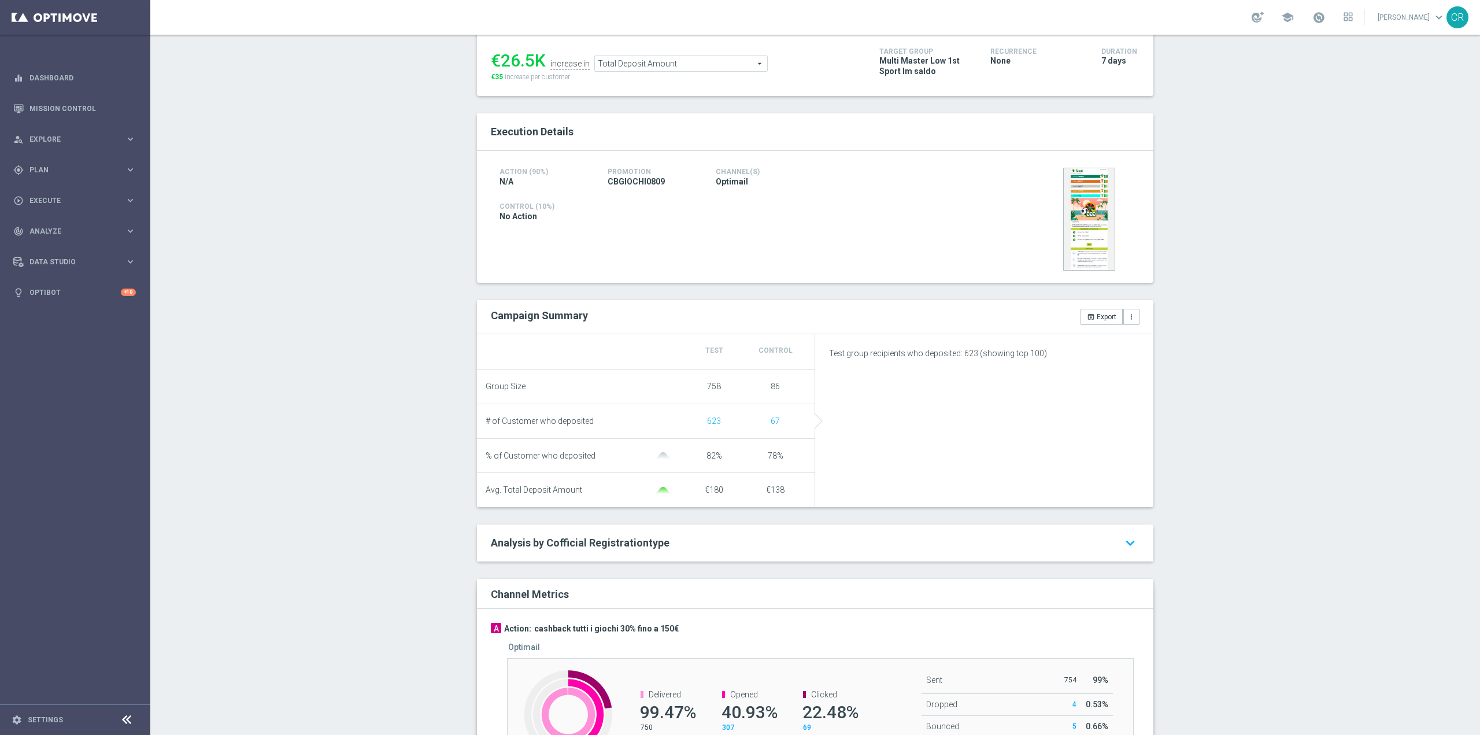
scroll to position [173, 0]
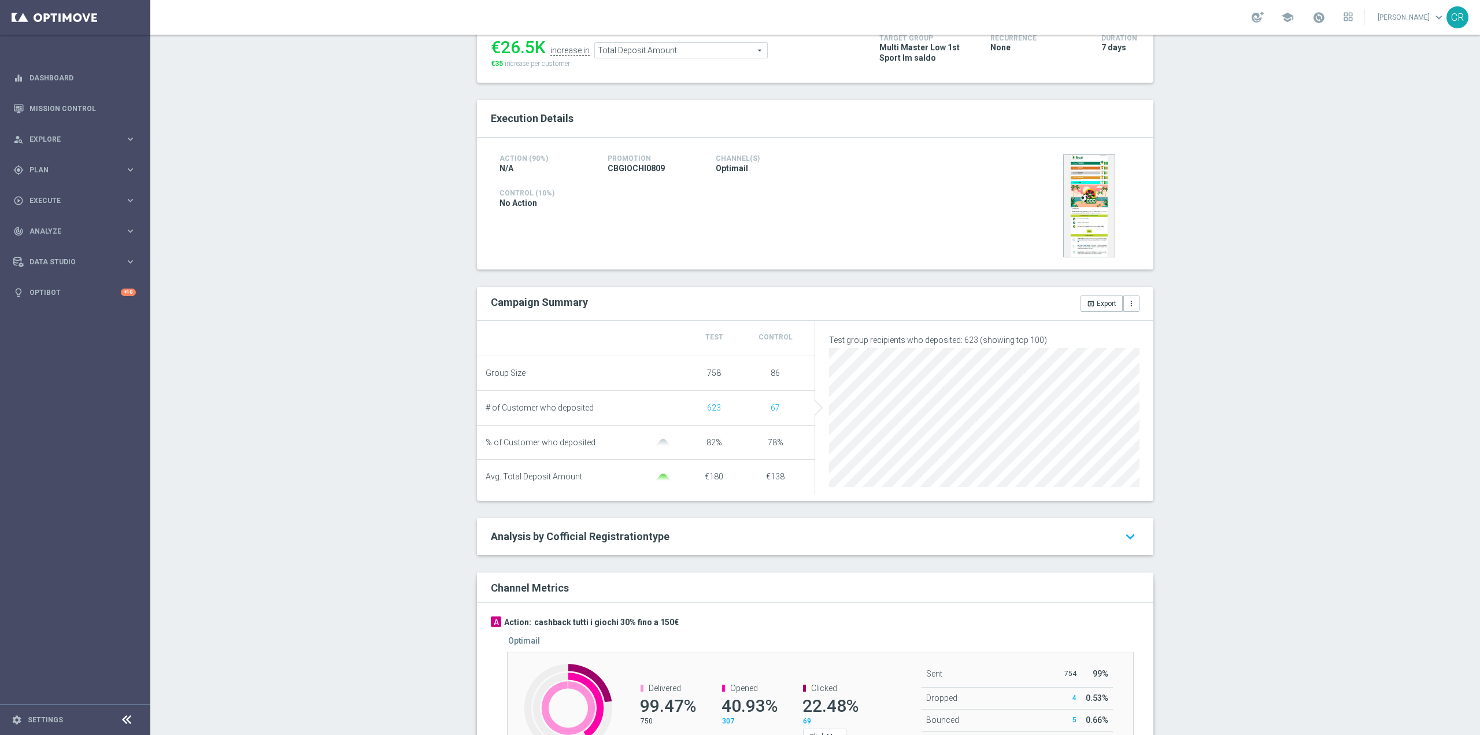
click at [703, 54] on span "Total Deposit Amount" at bounding box center [681, 50] width 172 height 15
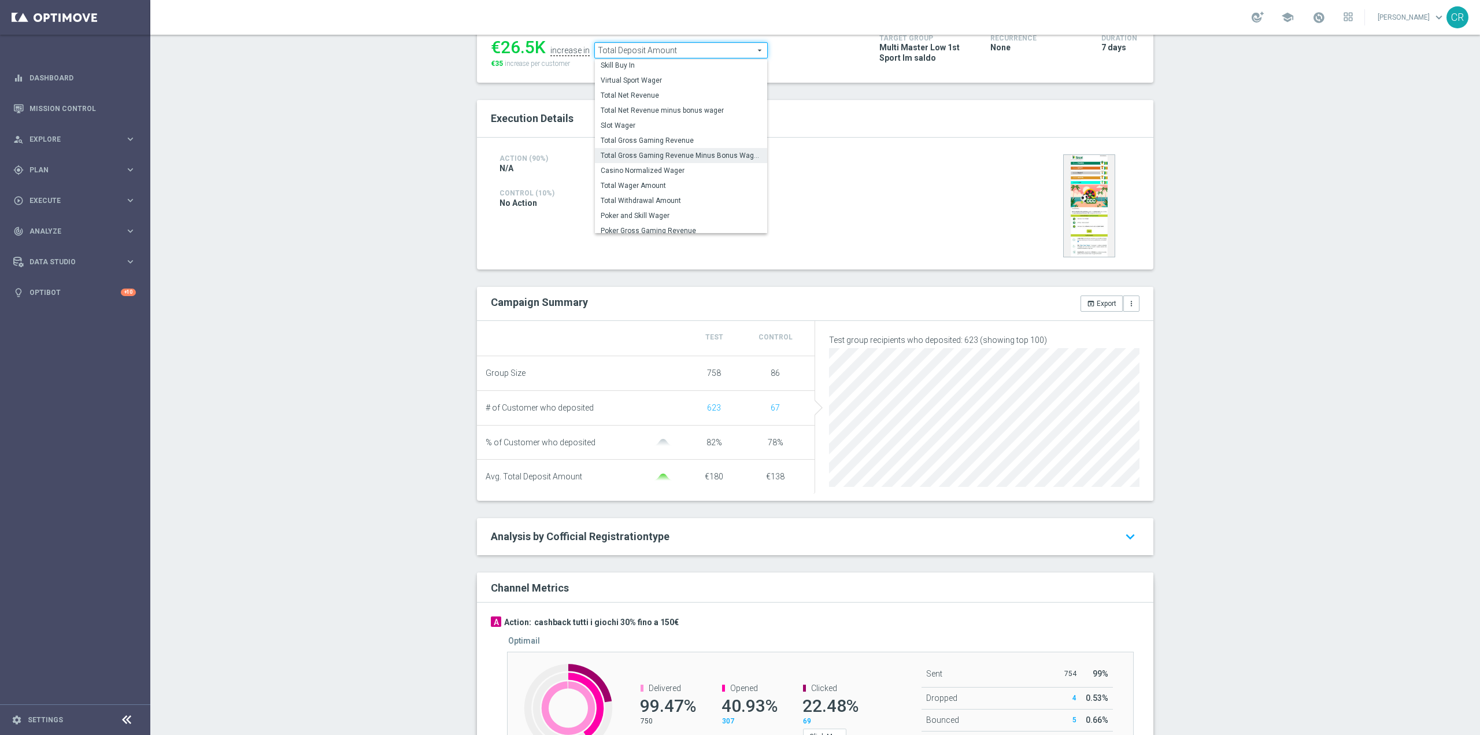
scroll to position [166, 0]
click at [651, 178] on span "Total Wager Amount" at bounding box center [680, 180] width 161 height 9
type input "Total Wager Amount"
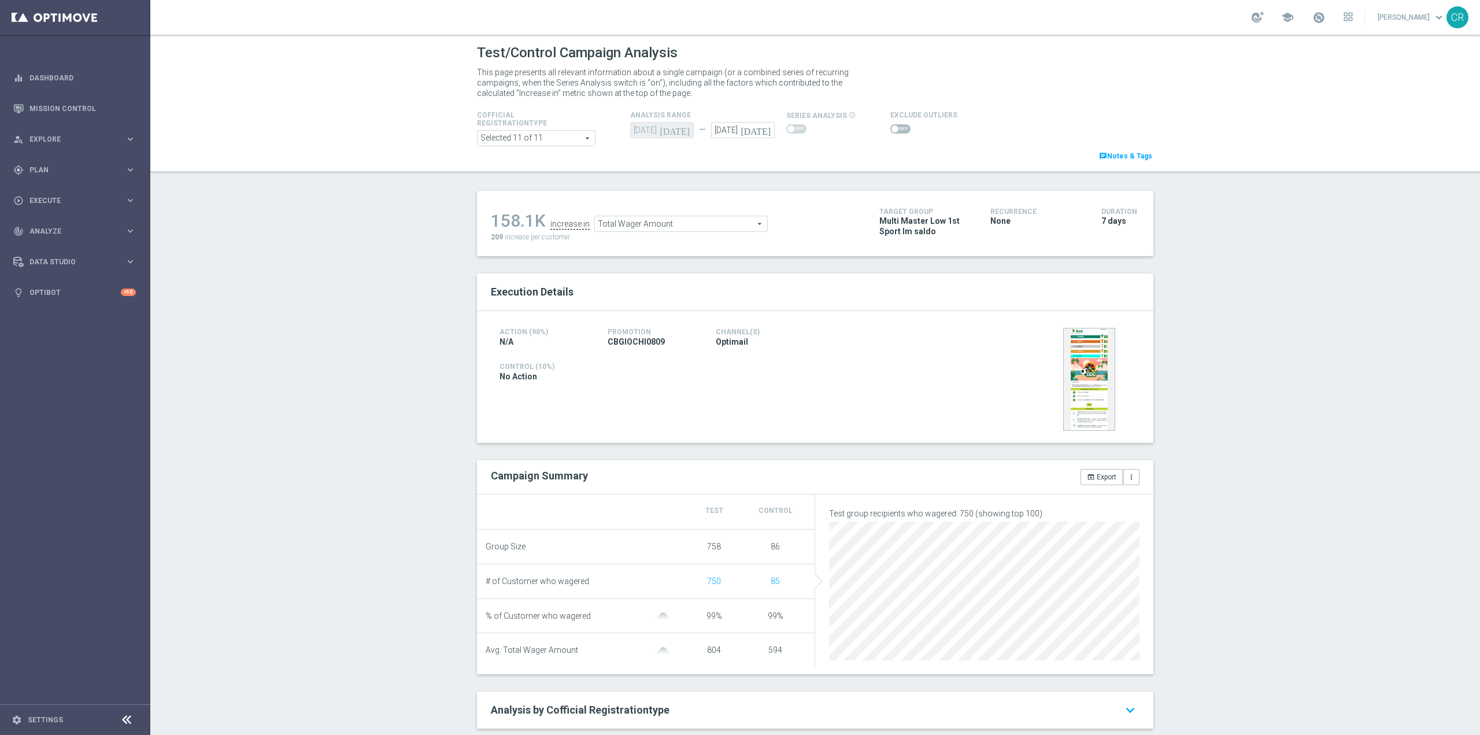
click at [890, 124] on span at bounding box center [900, 128] width 20 height 9
click at [890, 124] on input "checkbox" at bounding box center [900, 128] width 20 height 9
click at [664, 225] on span "Total Wager Amount" at bounding box center [671, 226] width 172 height 15
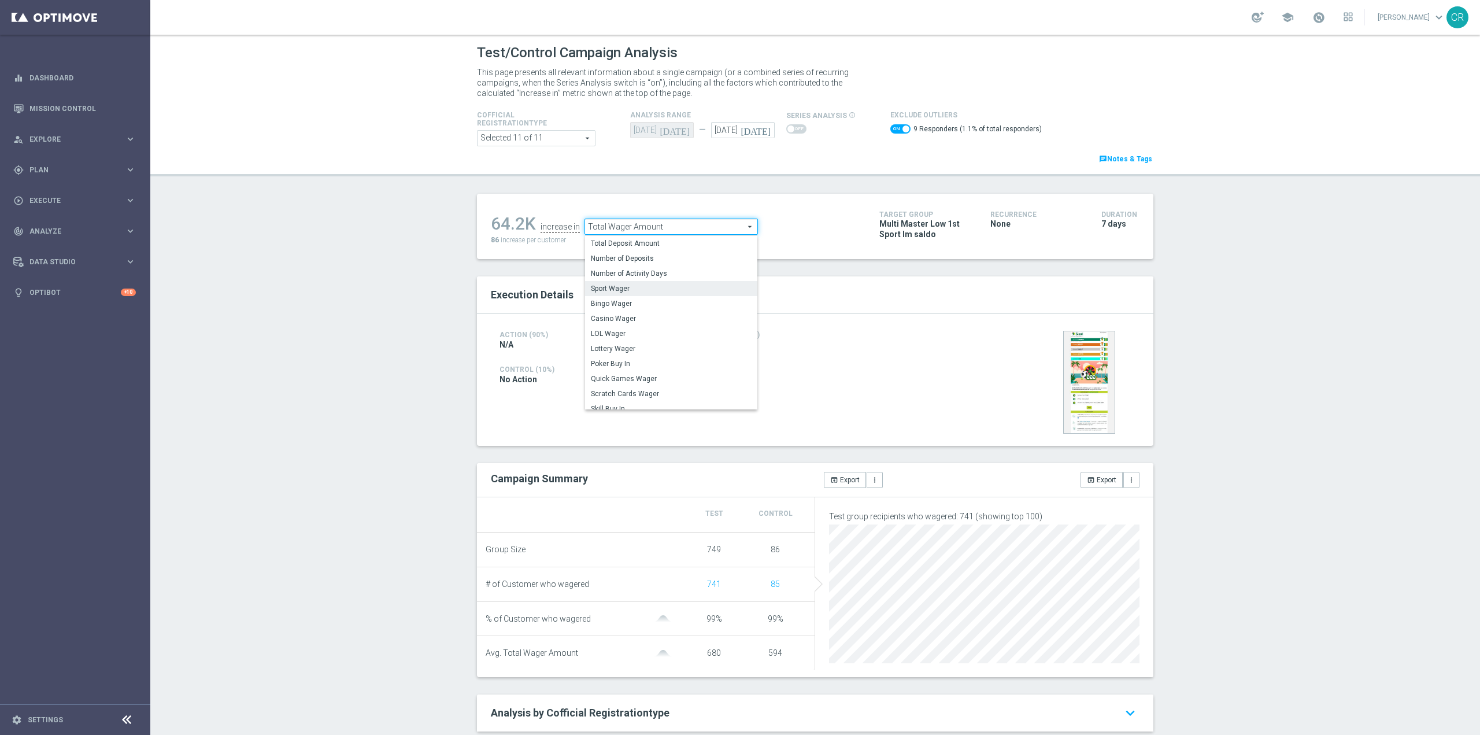
click at [670, 283] on label "Sport Wager" at bounding box center [671, 288] width 172 height 15
checkbox input "false"
type input "Sport Wager"
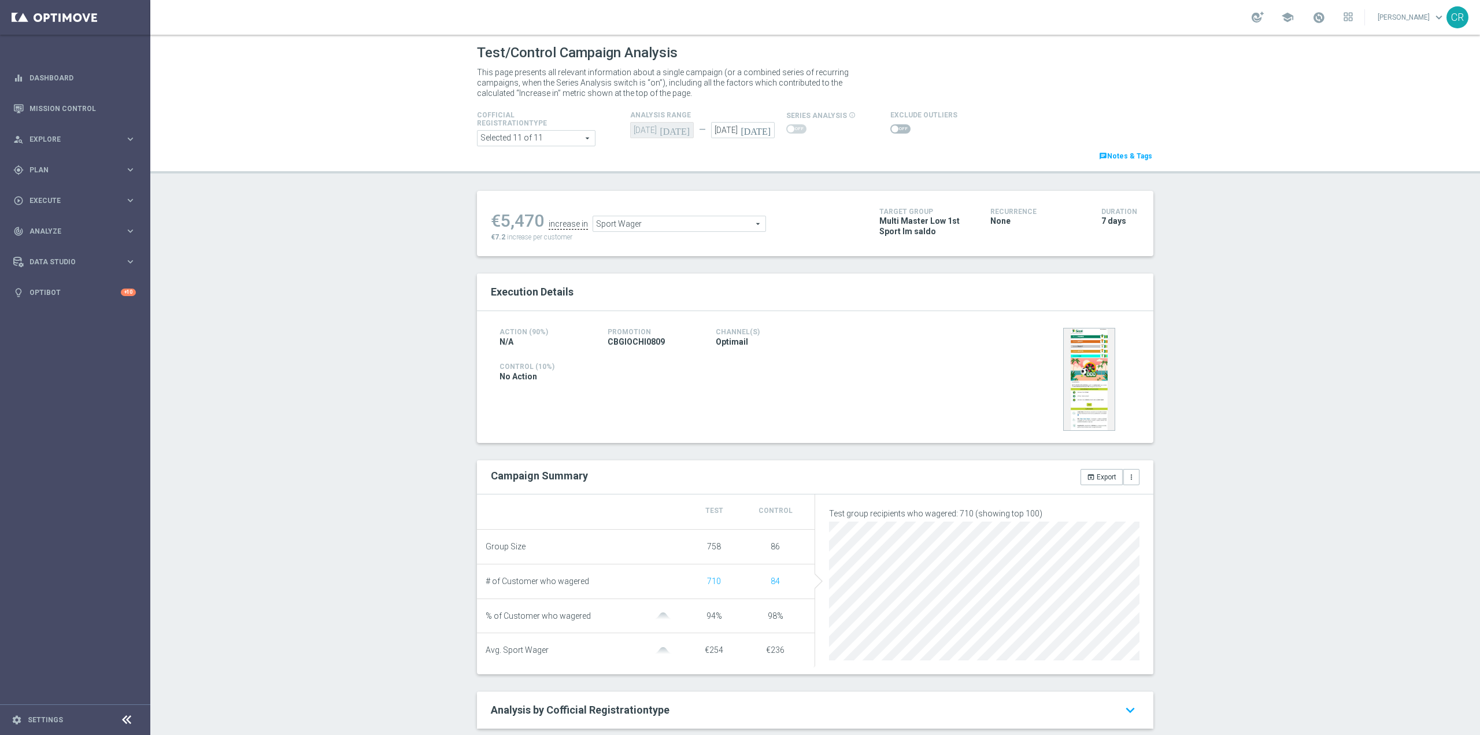
click at [890, 130] on span at bounding box center [900, 128] width 20 height 9
click at [890, 130] on input "checkbox" at bounding box center [900, 128] width 20 height 9
click at [675, 229] on span "Sport Wager" at bounding box center [679, 226] width 172 height 15
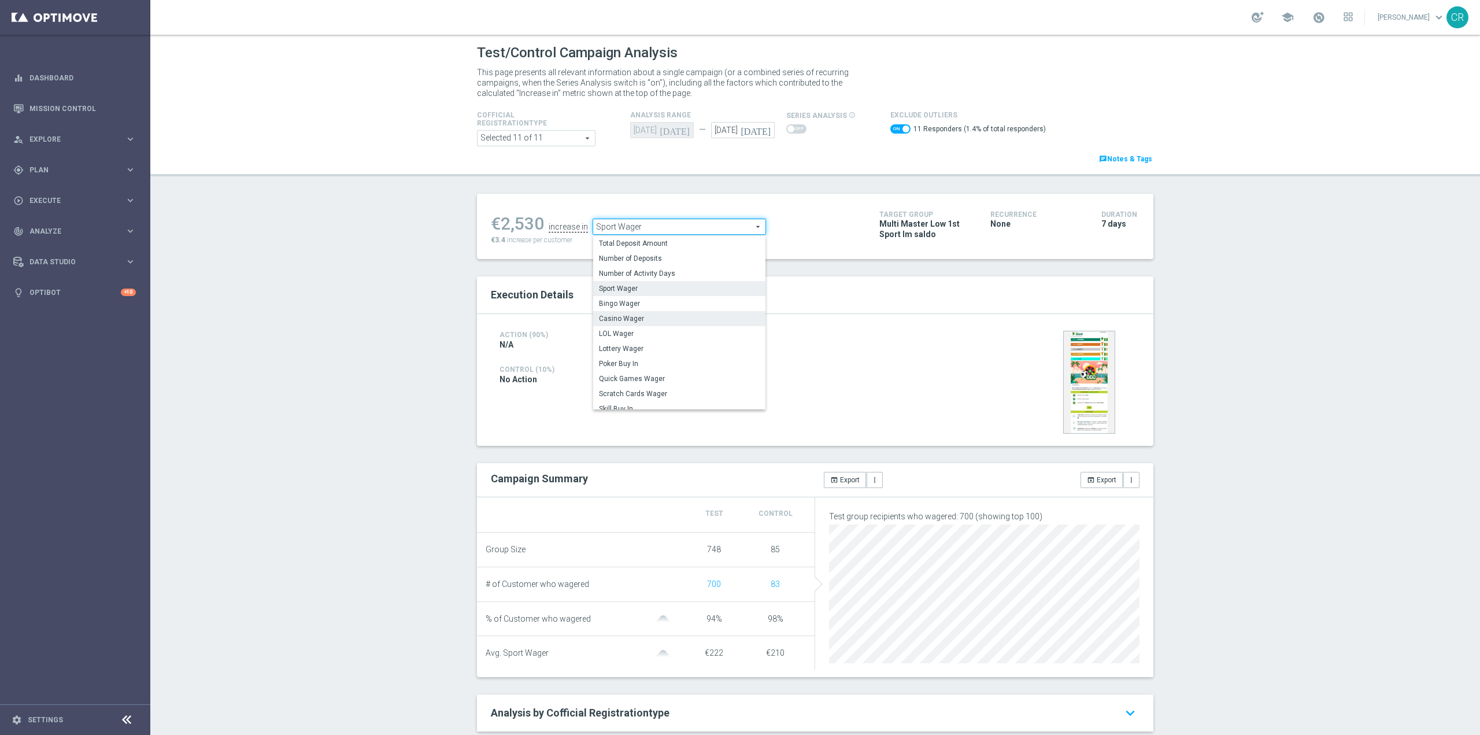
click at [643, 316] on span "Casino Wager" at bounding box center [679, 318] width 161 height 9
checkbox input "false"
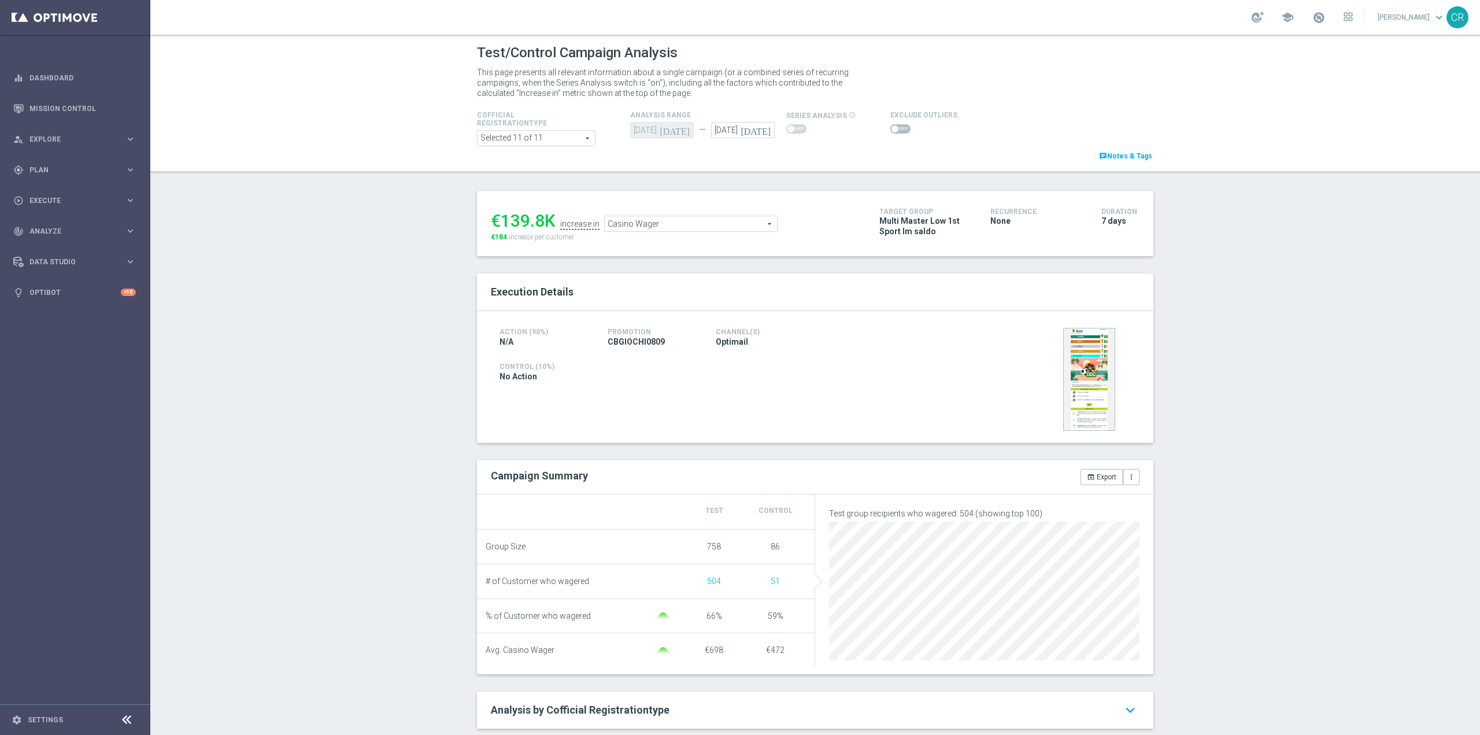
click at [730, 231] on span "Casino Wager" at bounding box center [691, 223] width 172 height 15
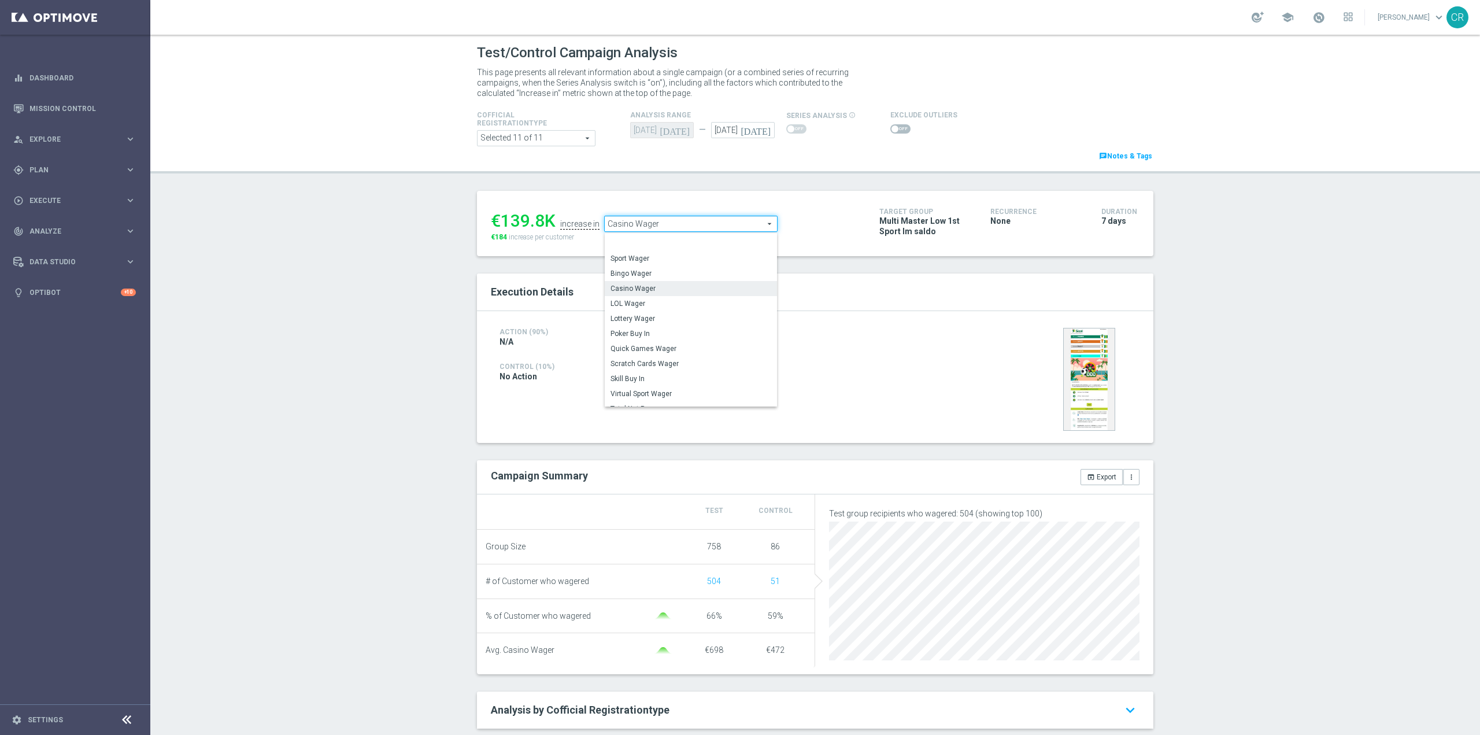
scroll to position [56, 0]
click at [688, 289] on span "Lottery Wager" at bounding box center [690, 287] width 161 height 9
type input "Lottery Wager"
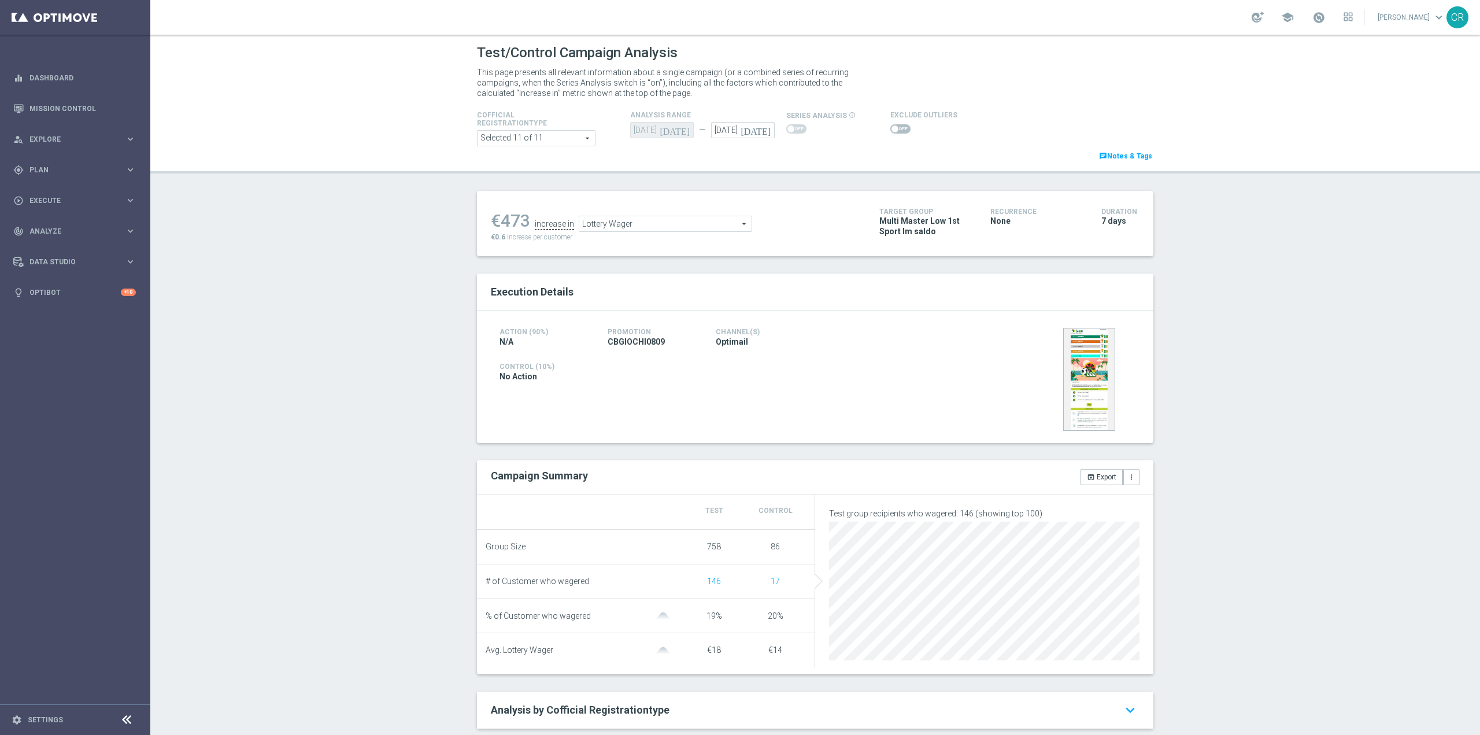
click at [895, 130] on span at bounding box center [900, 128] width 20 height 9
click at [895, 130] on input "checkbox" at bounding box center [900, 128] width 20 height 9
checkbox input "true"
